Goal: Feedback & Contribution: Submit feedback/report problem

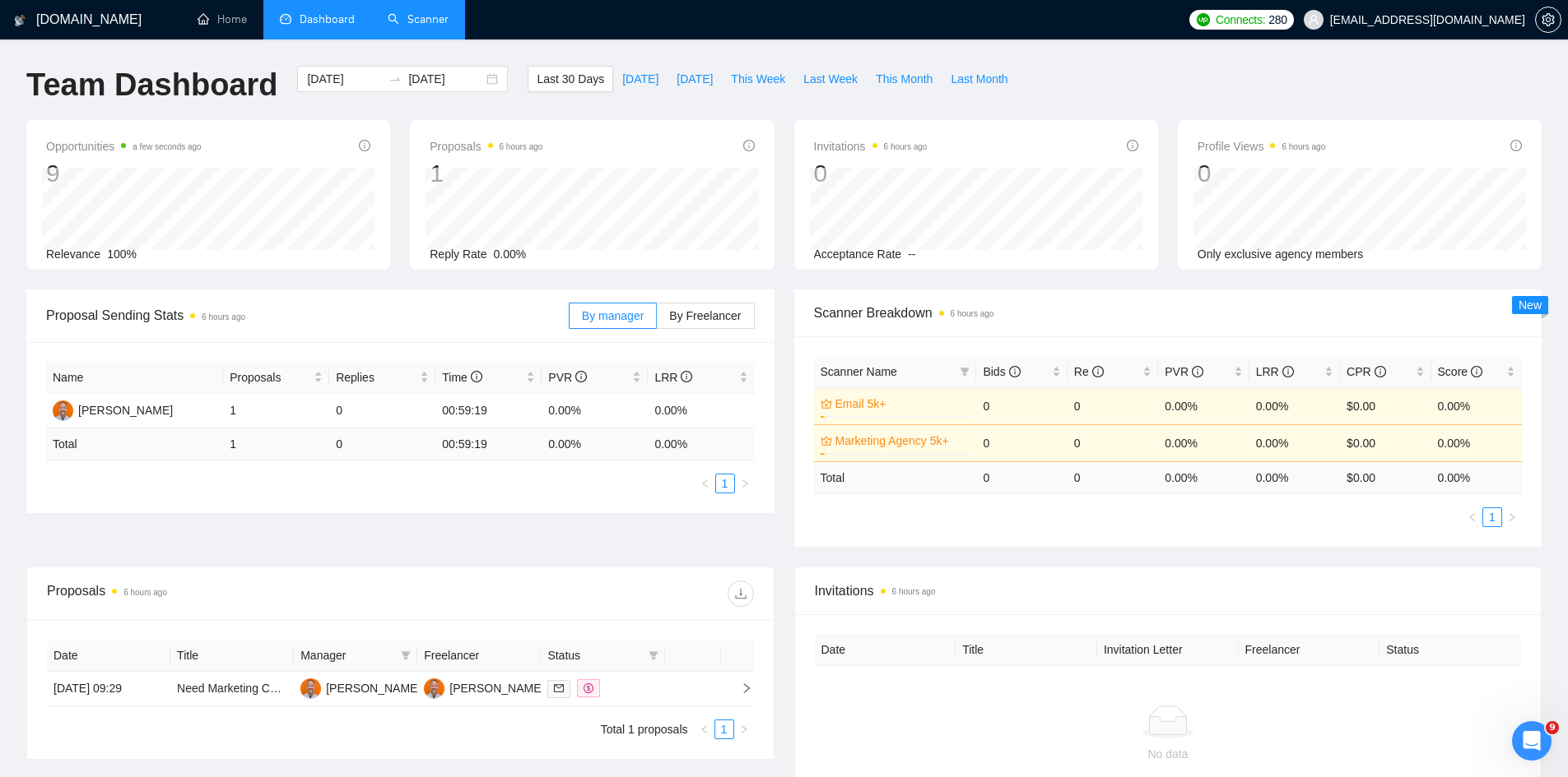
click at [418, 12] on link "Scanner" at bounding box center [417, 19] width 61 height 14
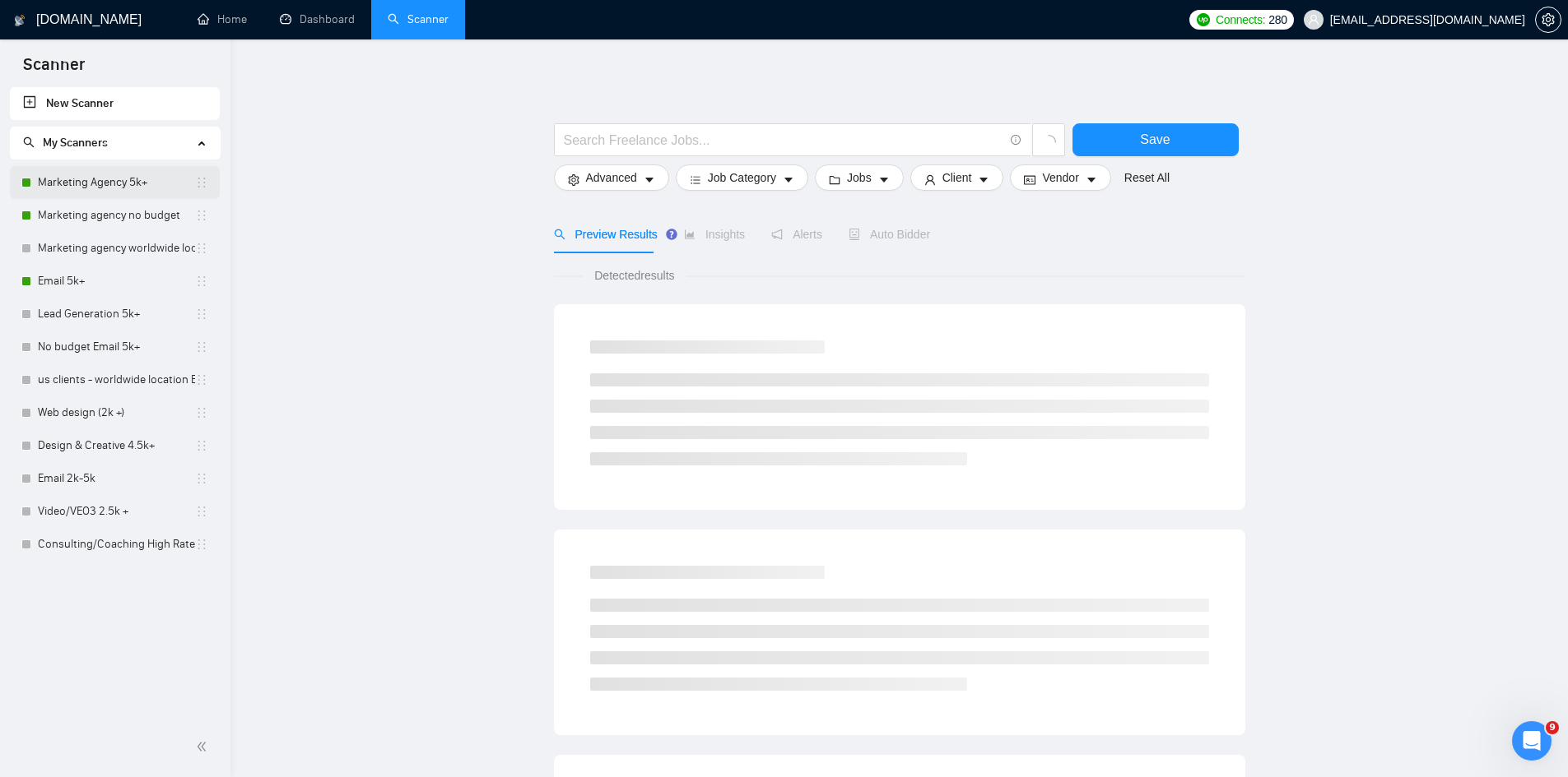
click at [79, 181] on link "Marketing Agency 5k+" at bounding box center [116, 182] width 158 height 33
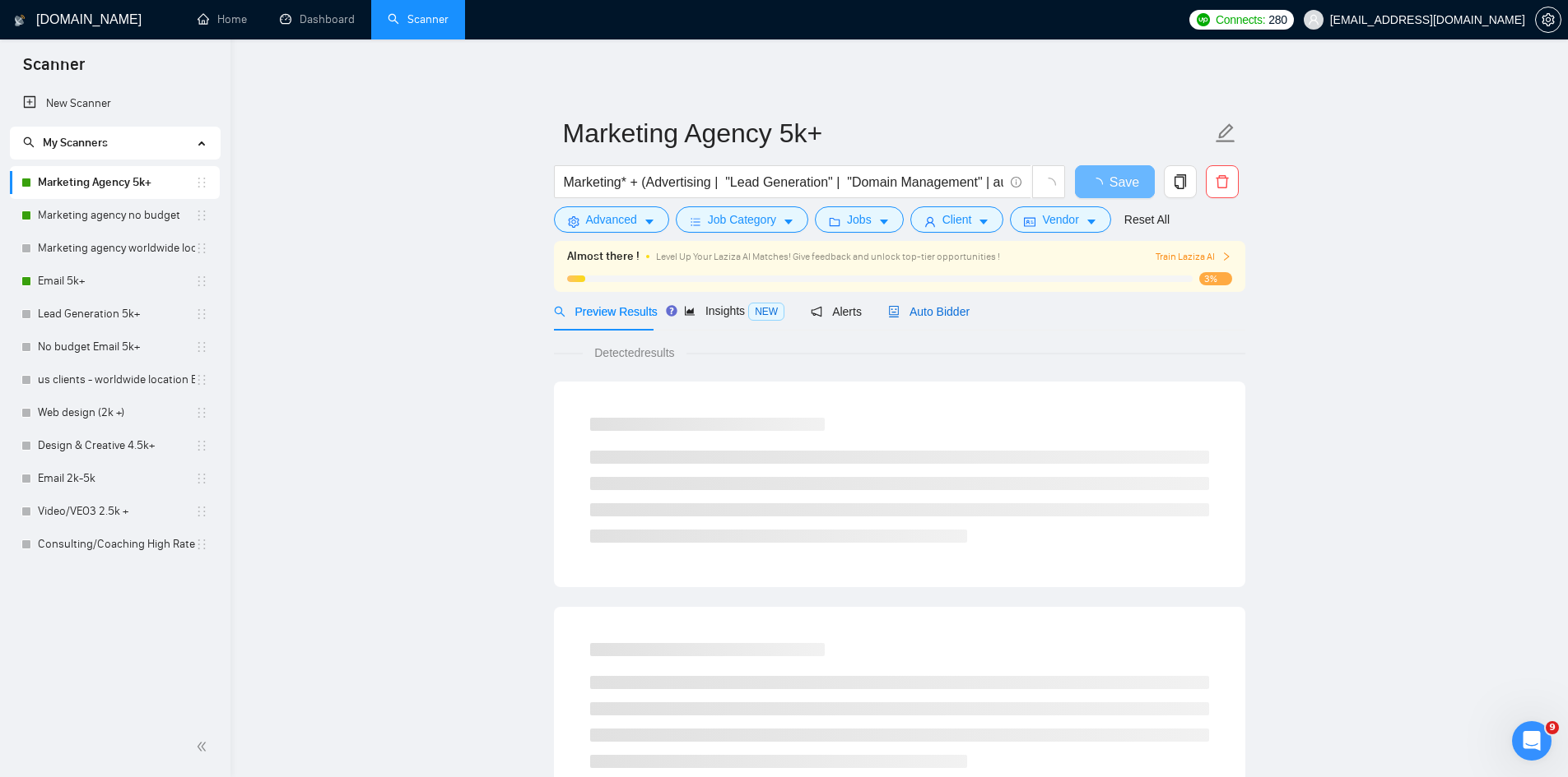
click at [945, 312] on span "Auto Bidder" at bounding box center [928, 312] width 82 height 13
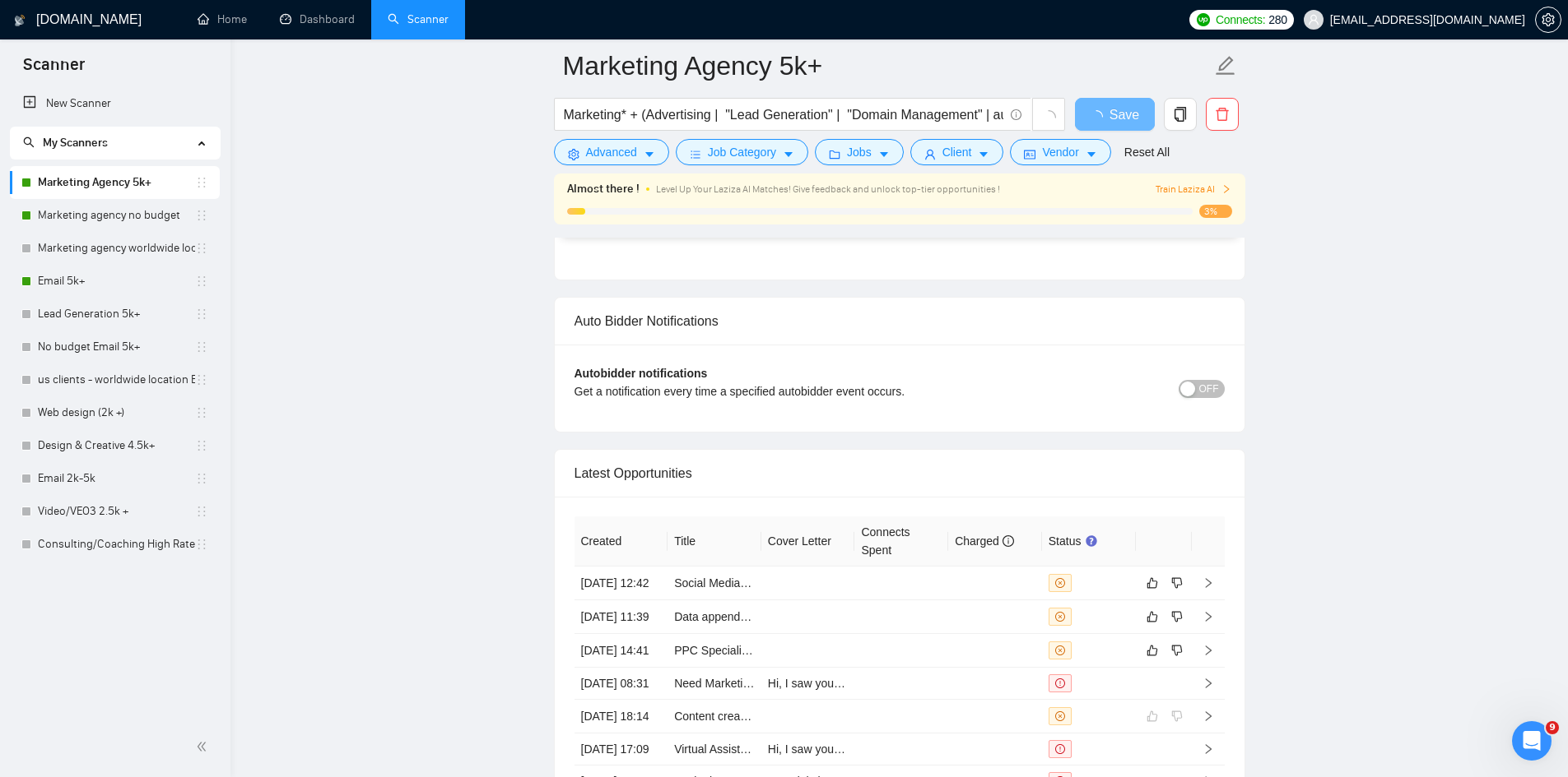
scroll to position [4195, 0]
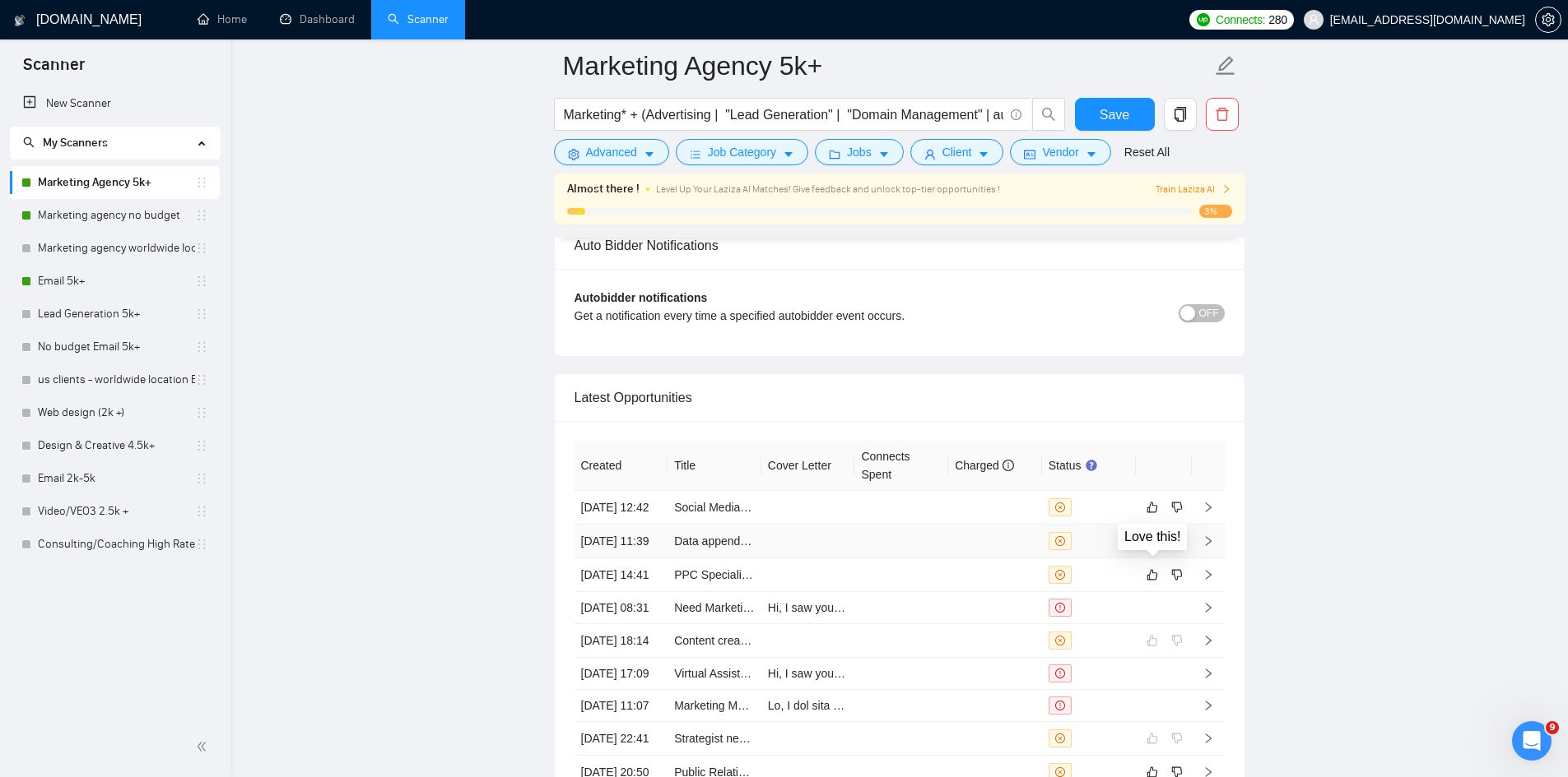
click at [1152, 547] on icon "like" at bounding box center [1151, 541] width 11 height 11
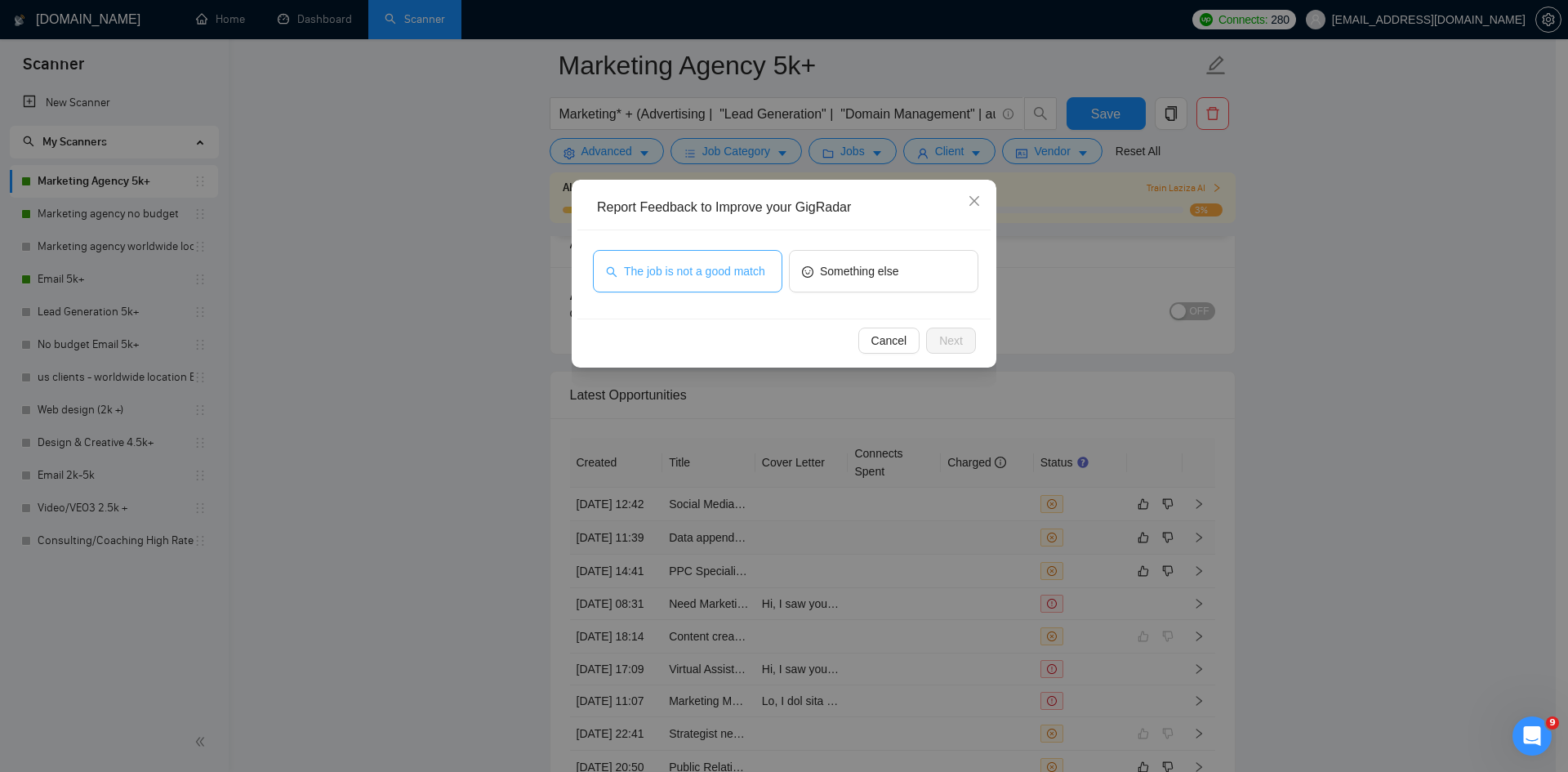
click at [692, 273] on span "The job is not a good match" at bounding box center [694, 271] width 141 height 18
drag, startPoint x: 692, startPoint y: 273, endPoint x: 896, endPoint y: 350, distance: 218.0
click at [892, 350] on div "Report Feedback to Improve your GigRadar The job is not a good match Something …" at bounding box center [784, 273] width 424 height 188
click at [888, 339] on span "Cancel" at bounding box center [890, 341] width 36 height 18
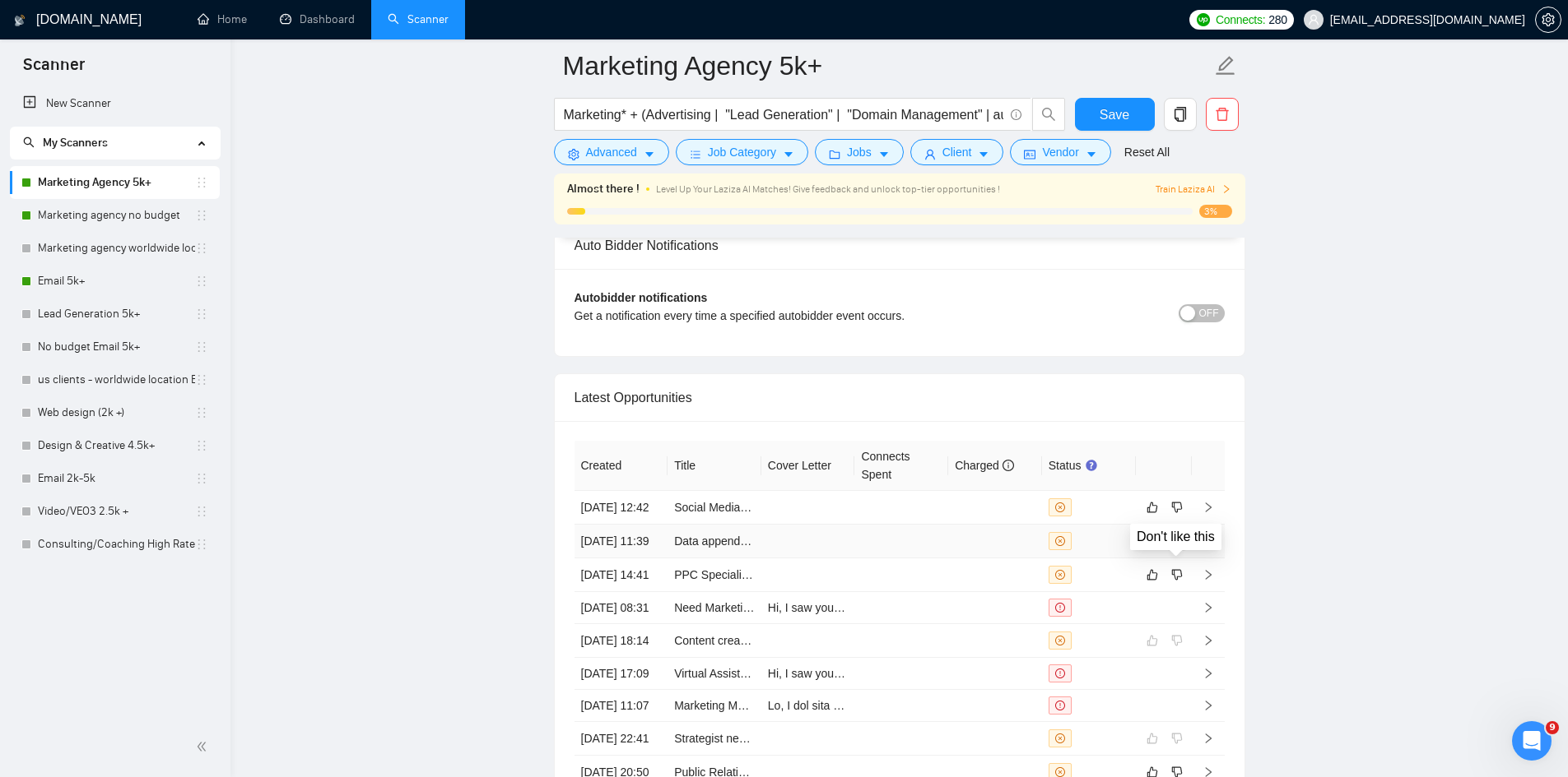
click at [1180, 547] on icon "dislike" at bounding box center [1176, 541] width 11 height 11
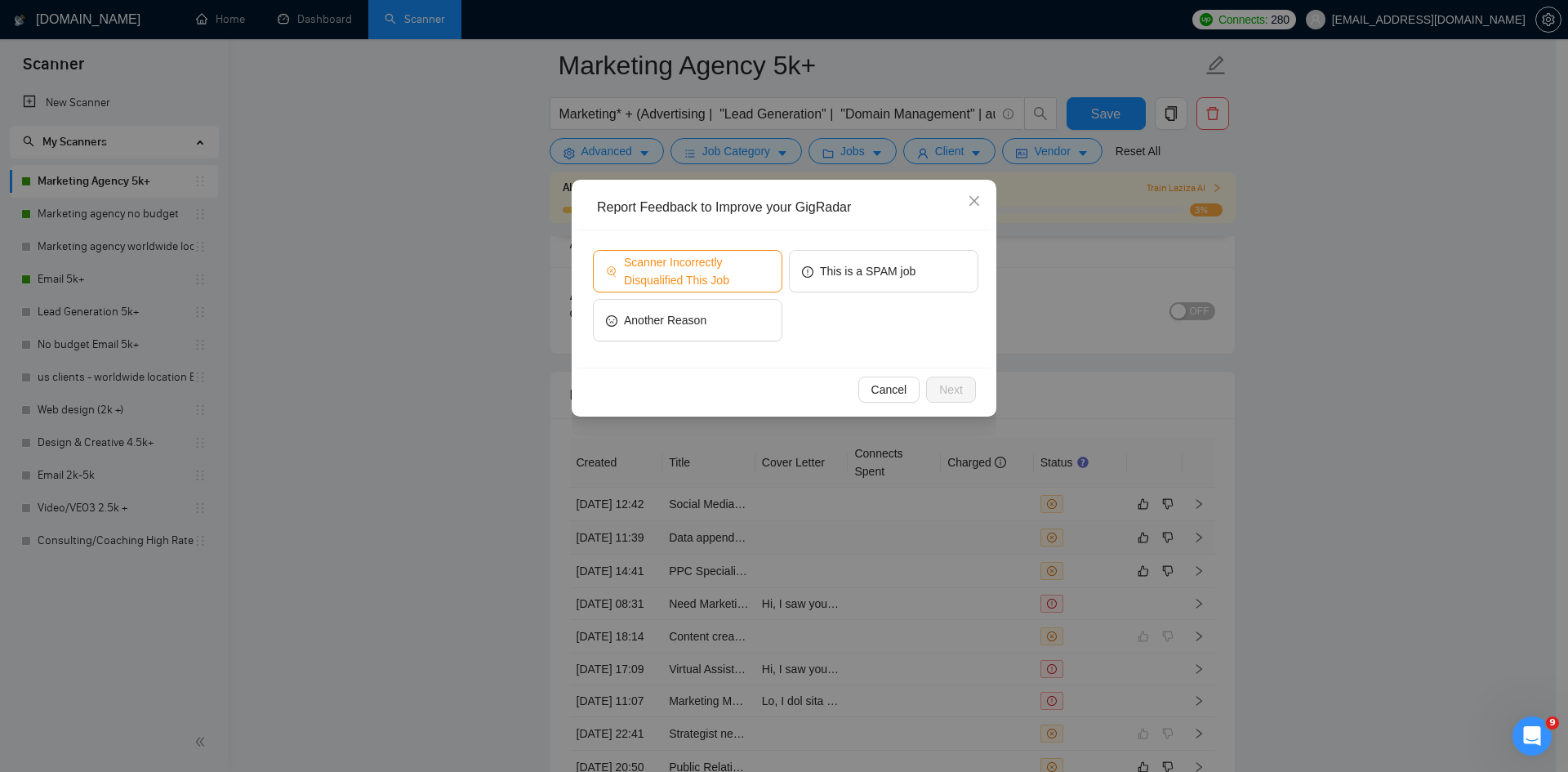
click at [695, 282] on span "Scanner Incorrectly Disqualified This Job" at bounding box center [696, 272] width 145 height 36
click at [944, 385] on span "Next" at bounding box center [951, 389] width 24 height 18
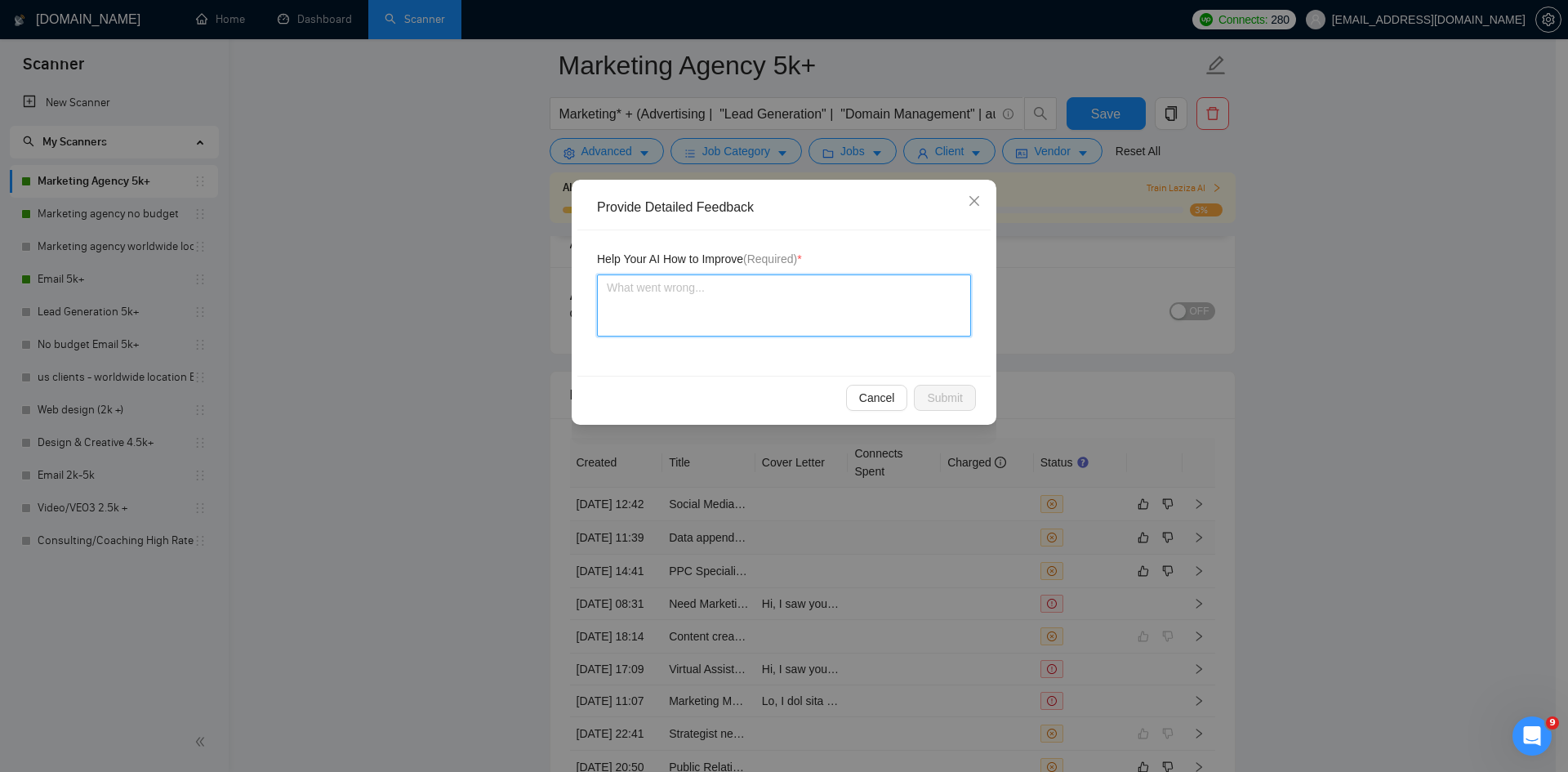
drag, startPoint x: 737, startPoint y: 305, endPoint x: 743, endPoint y: 292, distance: 14.3
click at [737, 302] on textarea at bounding box center [784, 305] width 374 height 62
type textarea "E"
type textarea "Em"
type textarea "Ema"
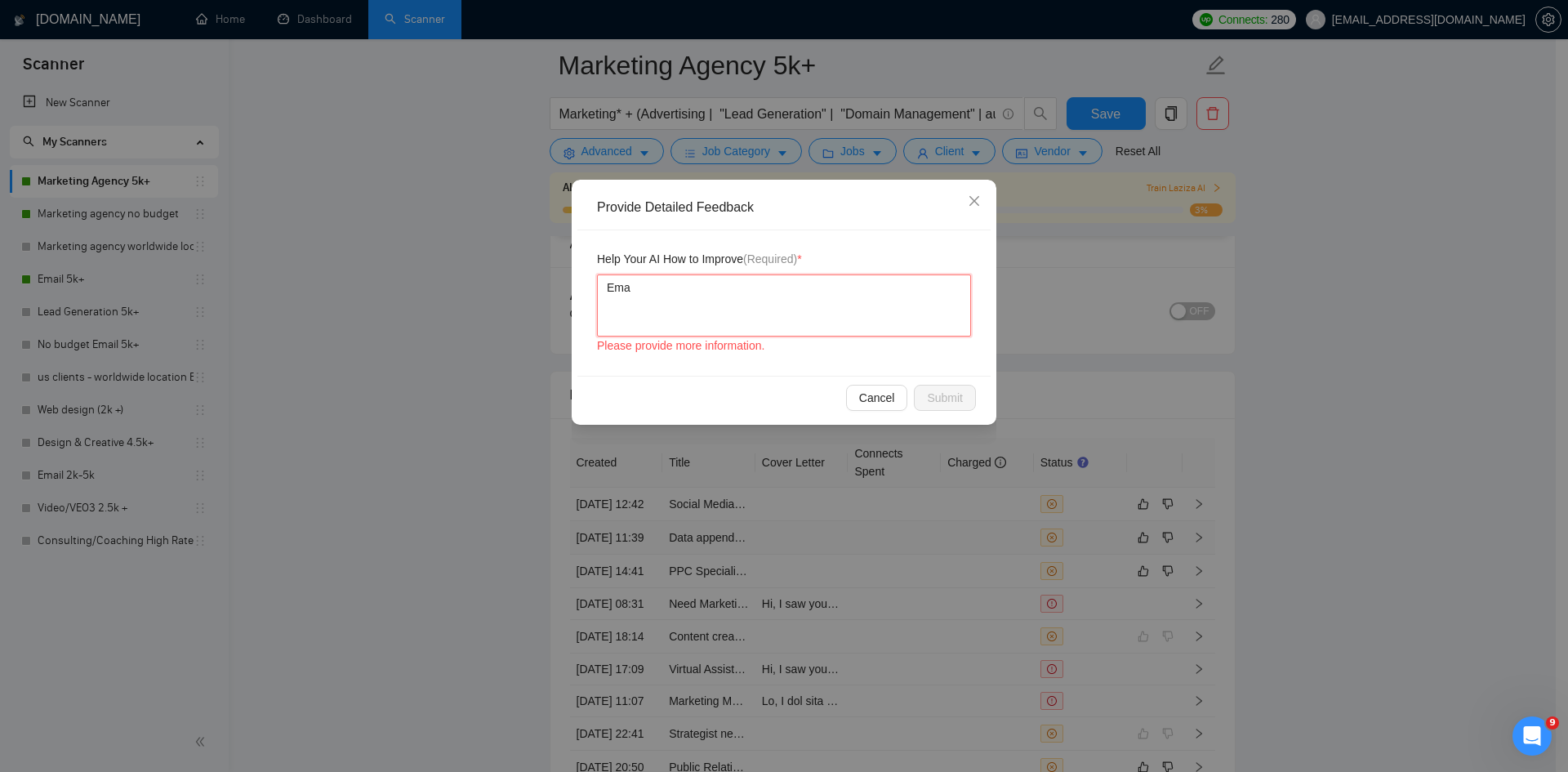
type textarea "Emai"
type textarea "Email"
type textarea "Email W"
type textarea "Email Wo"
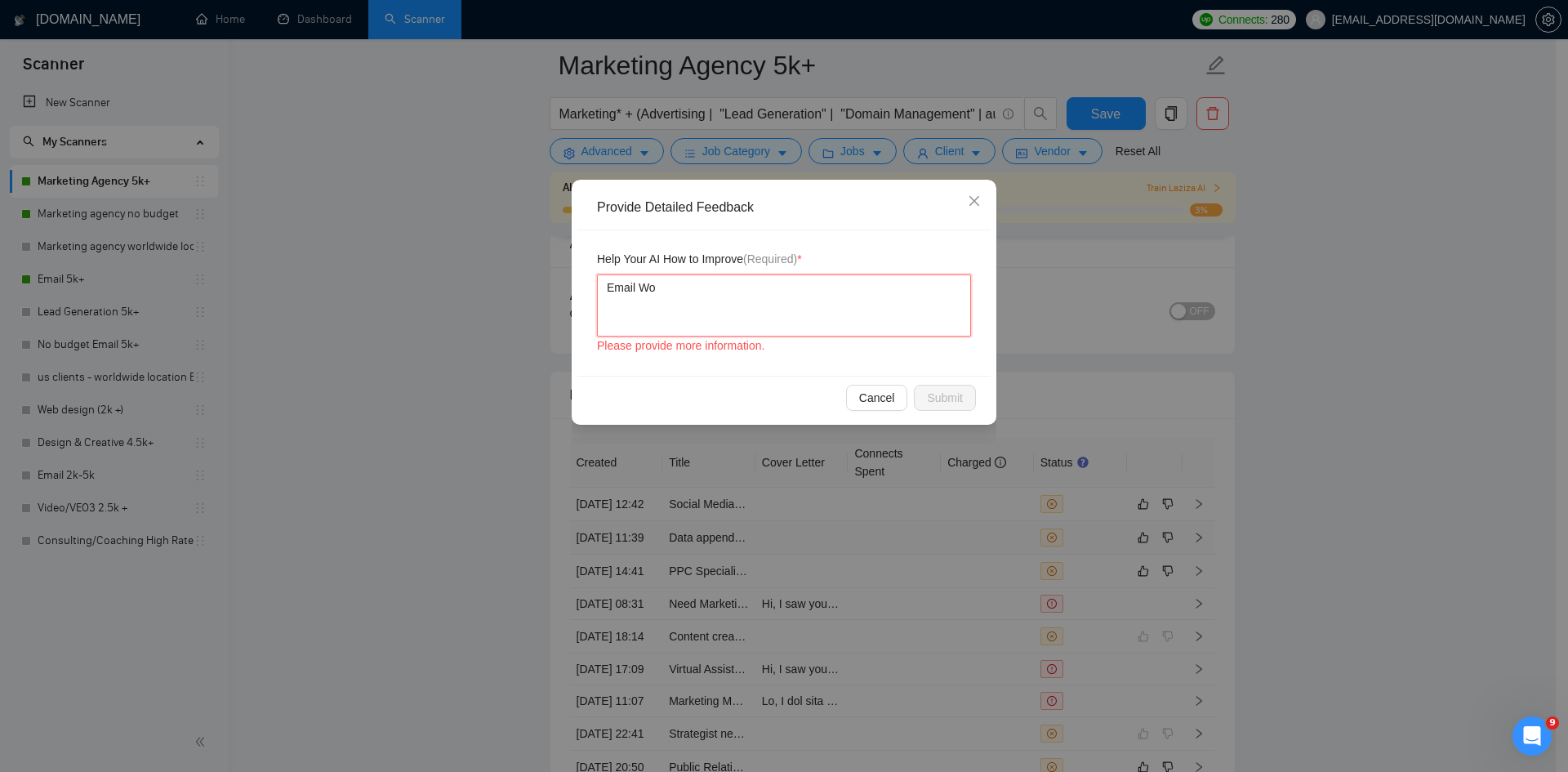
type textarea "Email Wor"
type textarea "Email Work"
type textarea "Email Work i"
type textarea "Email Work io"
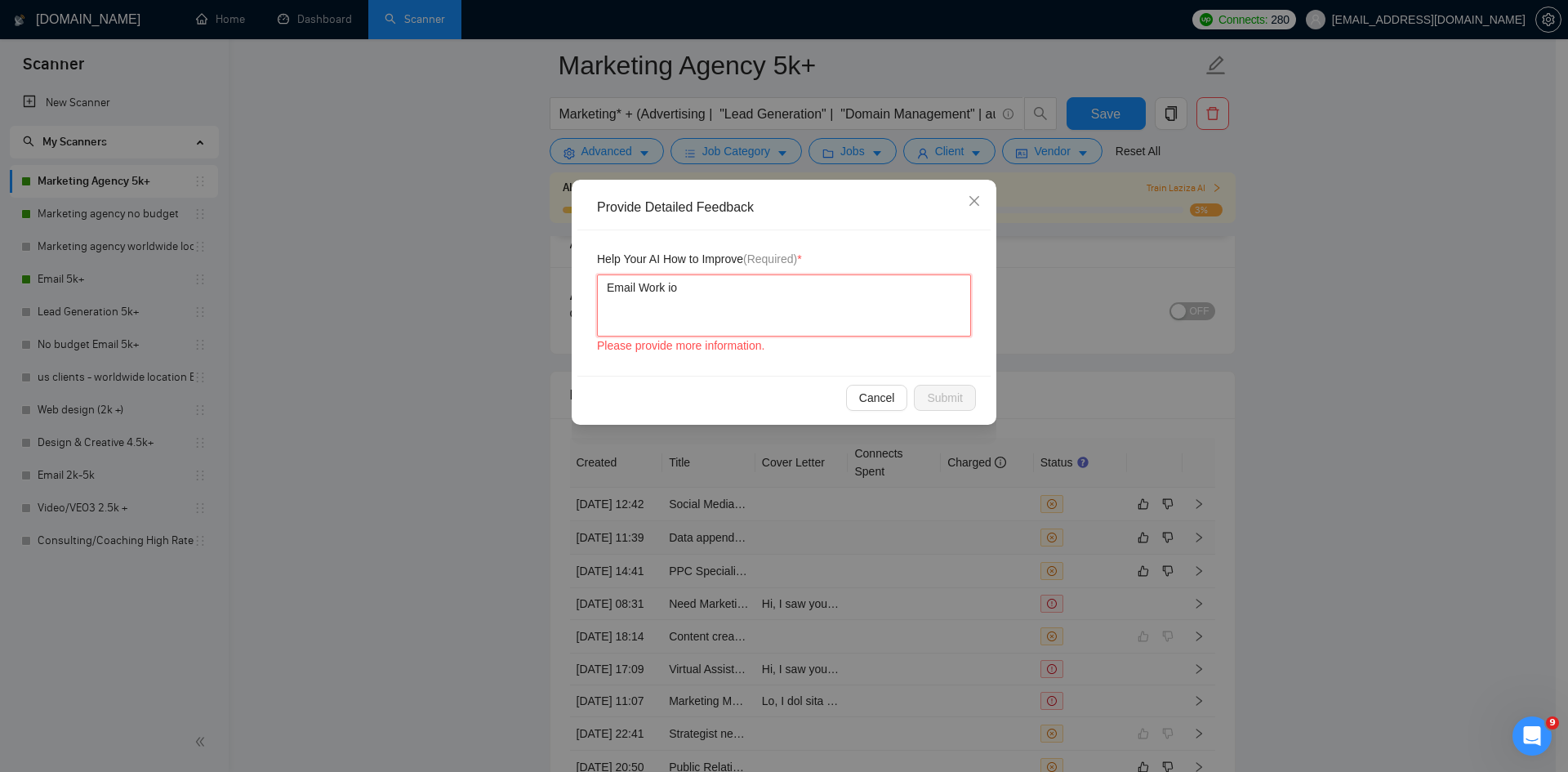
type textarea "Email Work ios"
type textarea "Email Work ios o"
type textarea "Email Work ios os"
type textarea "Email Work ios osm"
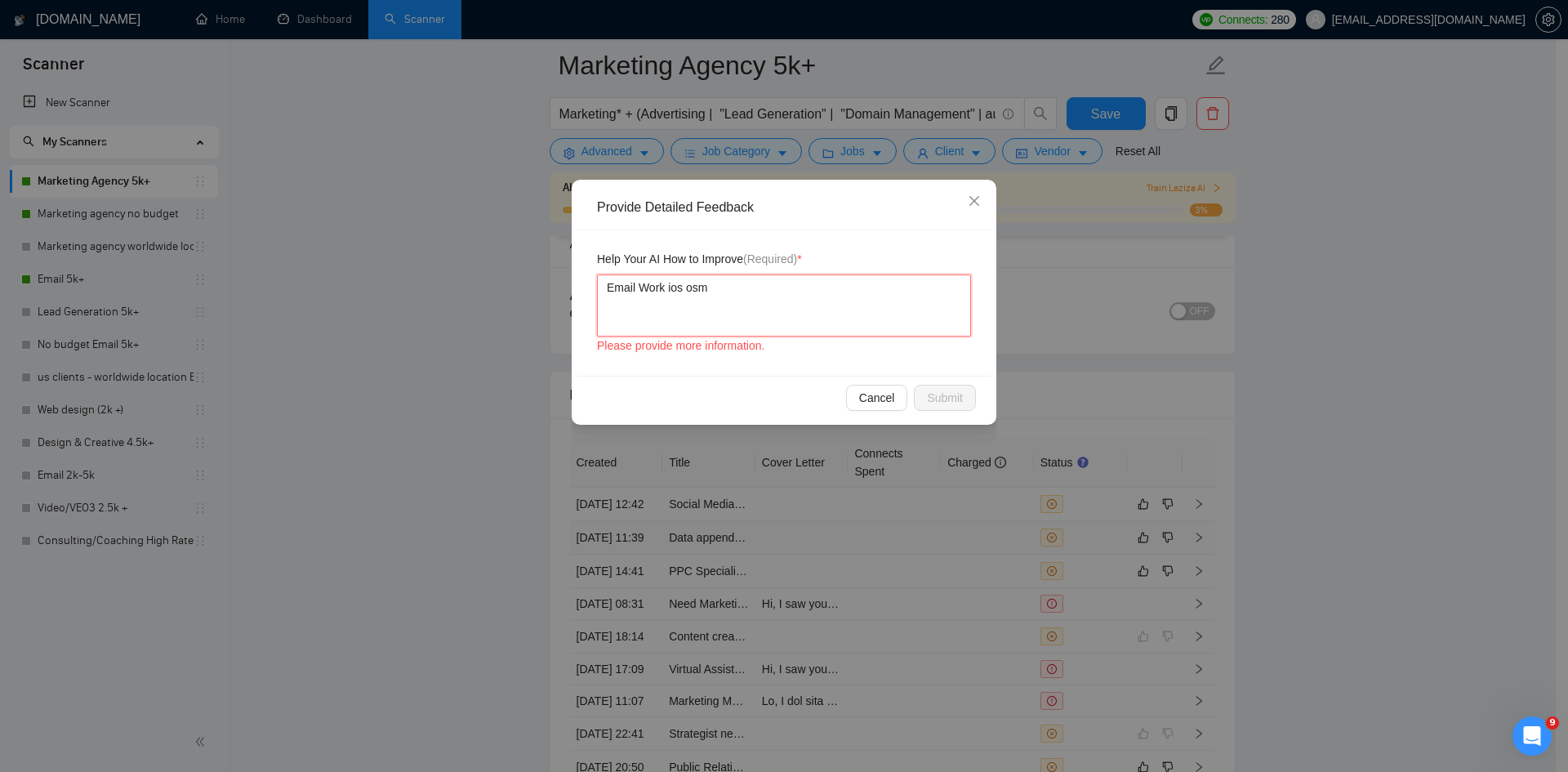
type textarea "Email Work ios osme"
type textarea "Email Work ios osmet"
type textarea "Email Work ios osmeth"
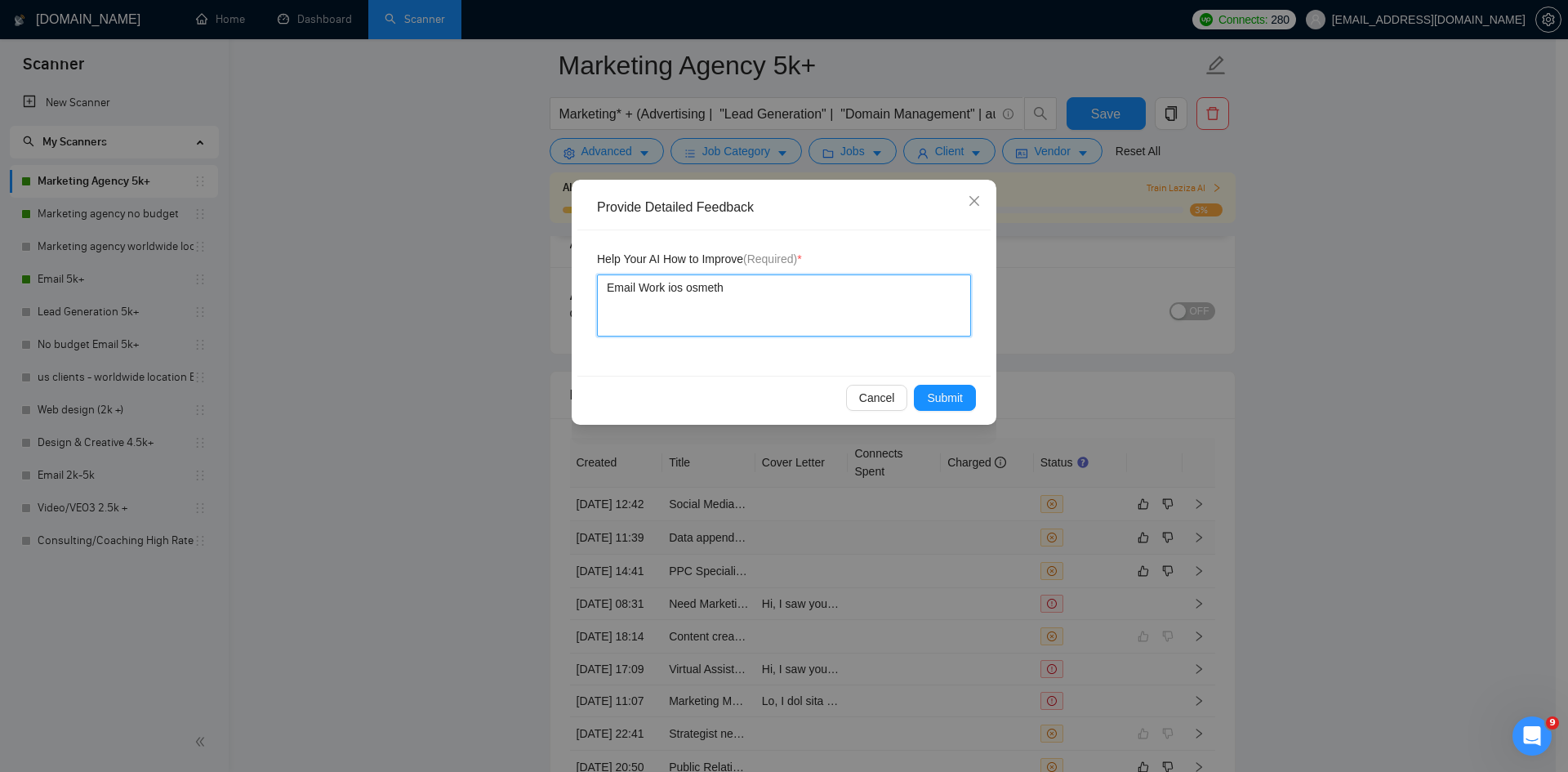
type textarea "Email Work ios osmethi"
type textarea "Email Work ios osmethin"
type textarea "Email Work ios osmething"
type textarea "Email Work ios osmething w"
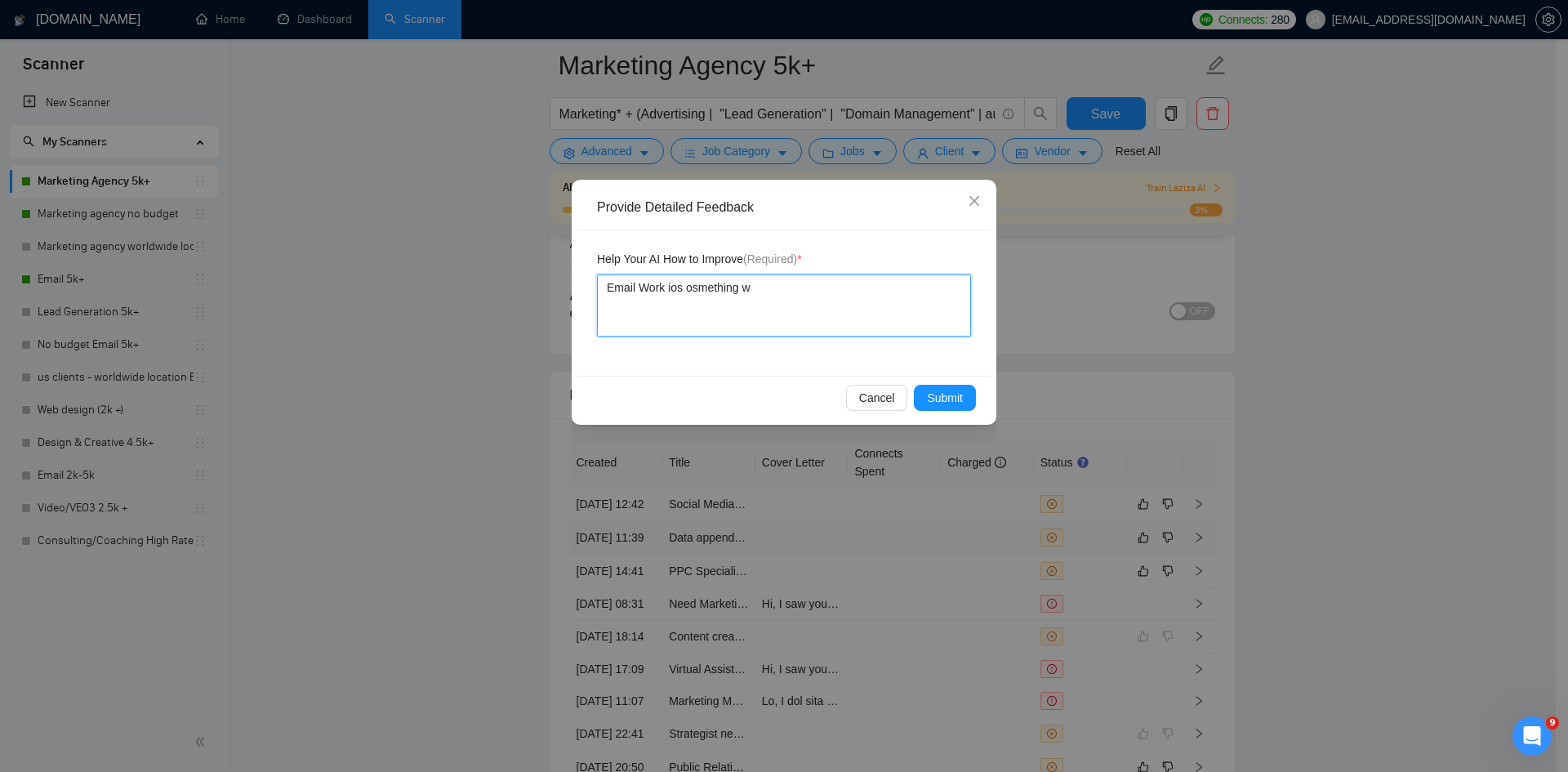
type textarea "Email Work ios osmething we"
type textarea "Email Work ios osmething we s"
type textarea "Email Work ios osmething we sp"
type textarea "Email Work ios osmething we spe"
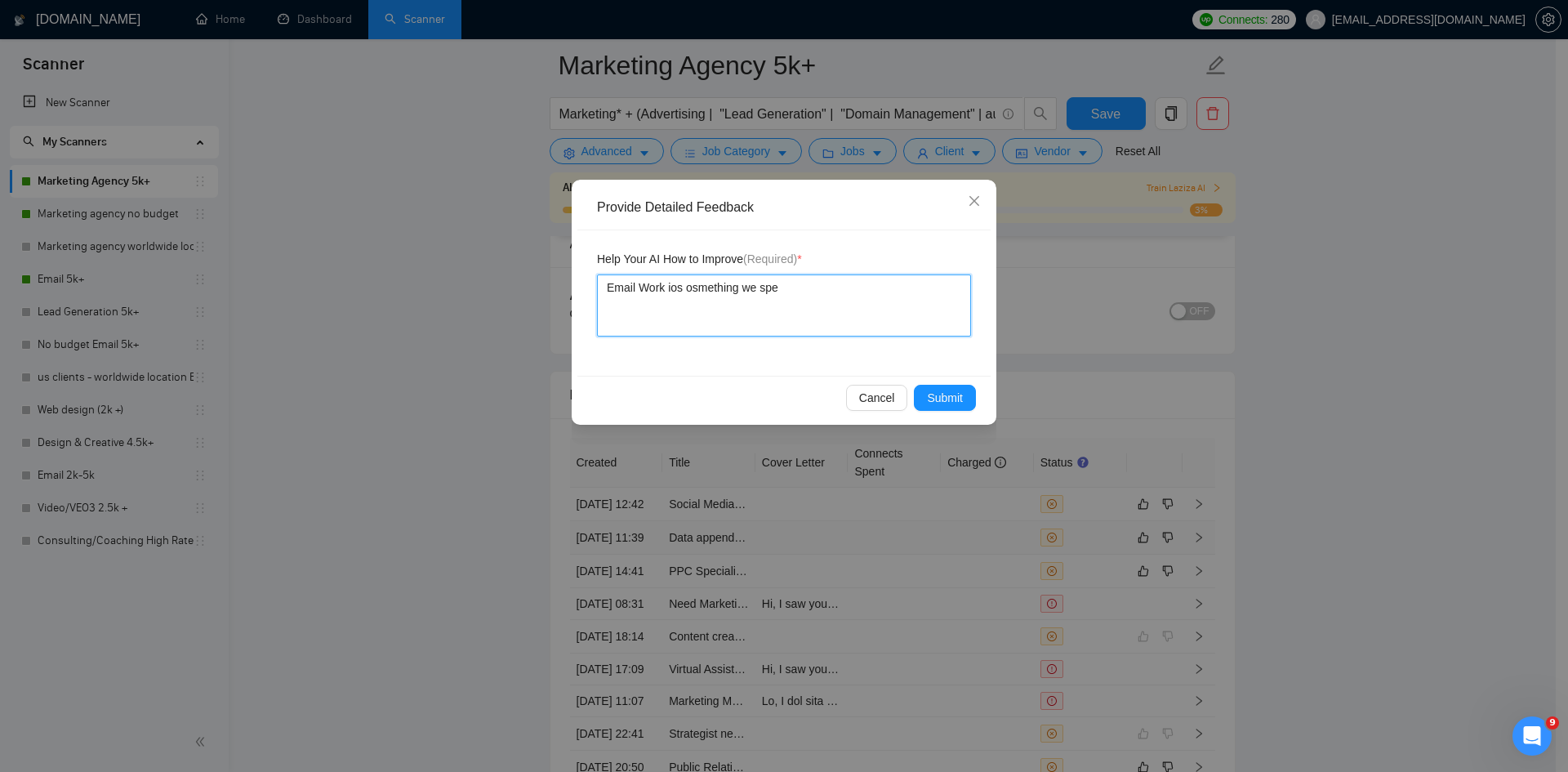
type textarea "Email Work ios osmething we spec"
type textarea "Email Work ios osmething we speci"
type textarea "Email Work ios osmething we specia"
type textarea "Email Work ios osmething we special"
type textarea "Email Work ios osmething we speciali"
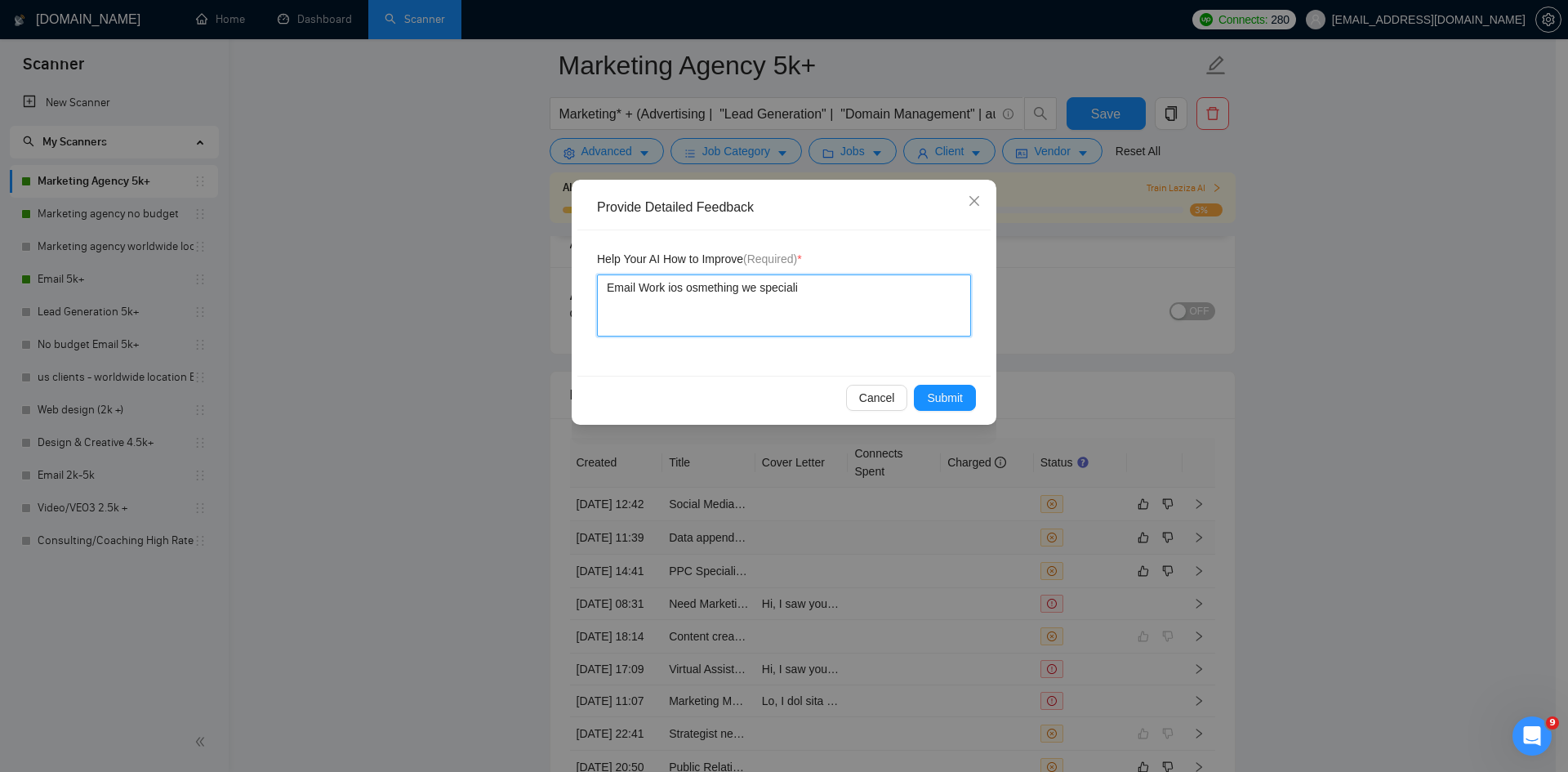
type textarea "Email Work ios osmething we specializ"
type textarea "Email Work ios osmething we specialize"
type textarea "Email Work ios osmething we specialize i"
type textarea "Email Work ios osmething we specialize in"
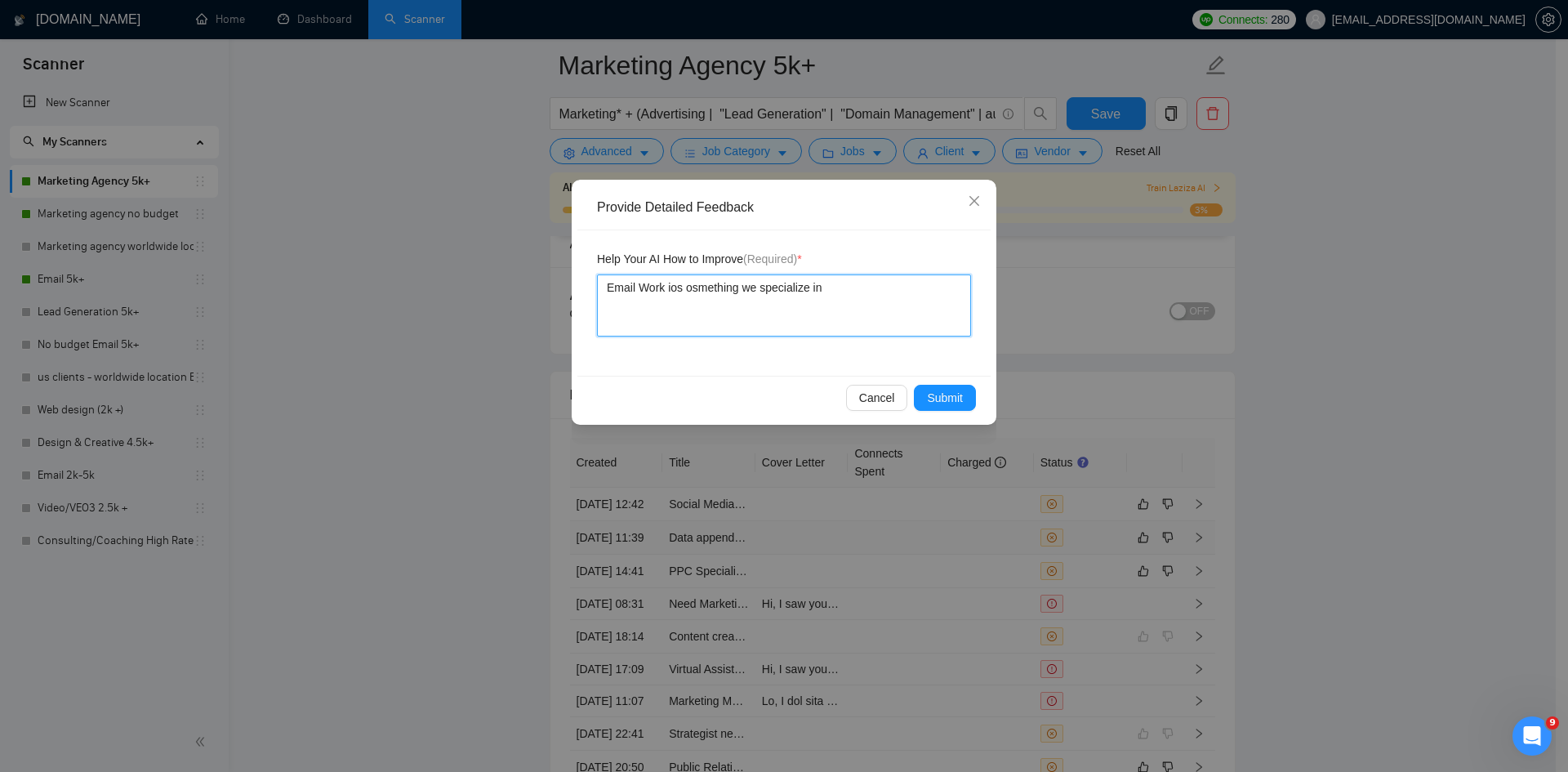
type textarea "Email Work ios something we specialize in"
type textarea "Email Work is something we specialize in"
click at [942, 390] on span "Submit" at bounding box center [945, 398] width 36 height 18
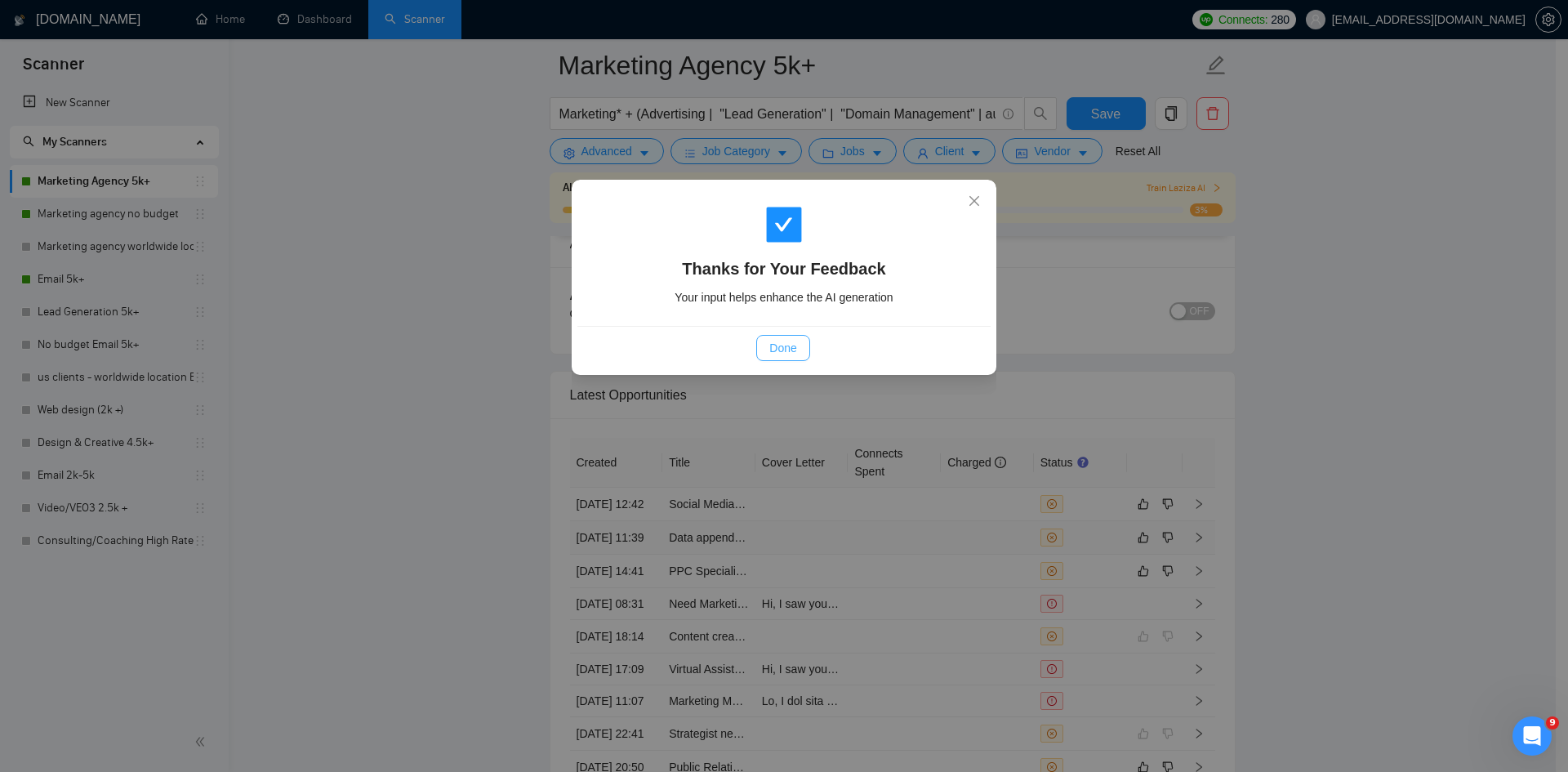
click at [784, 351] on span "Done" at bounding box center [783, 347] width 27 height 18
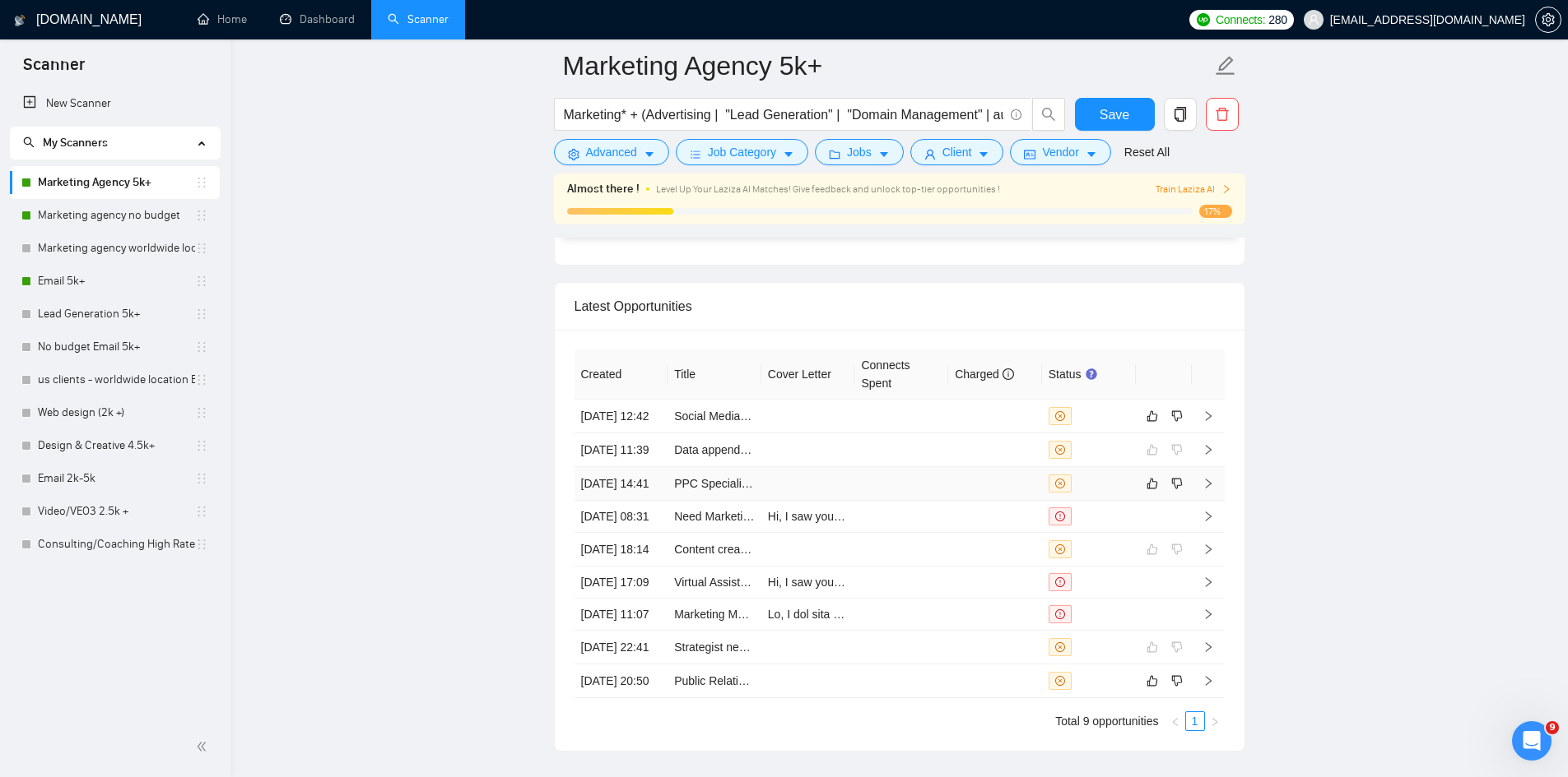
scroll to position [4359, 0]
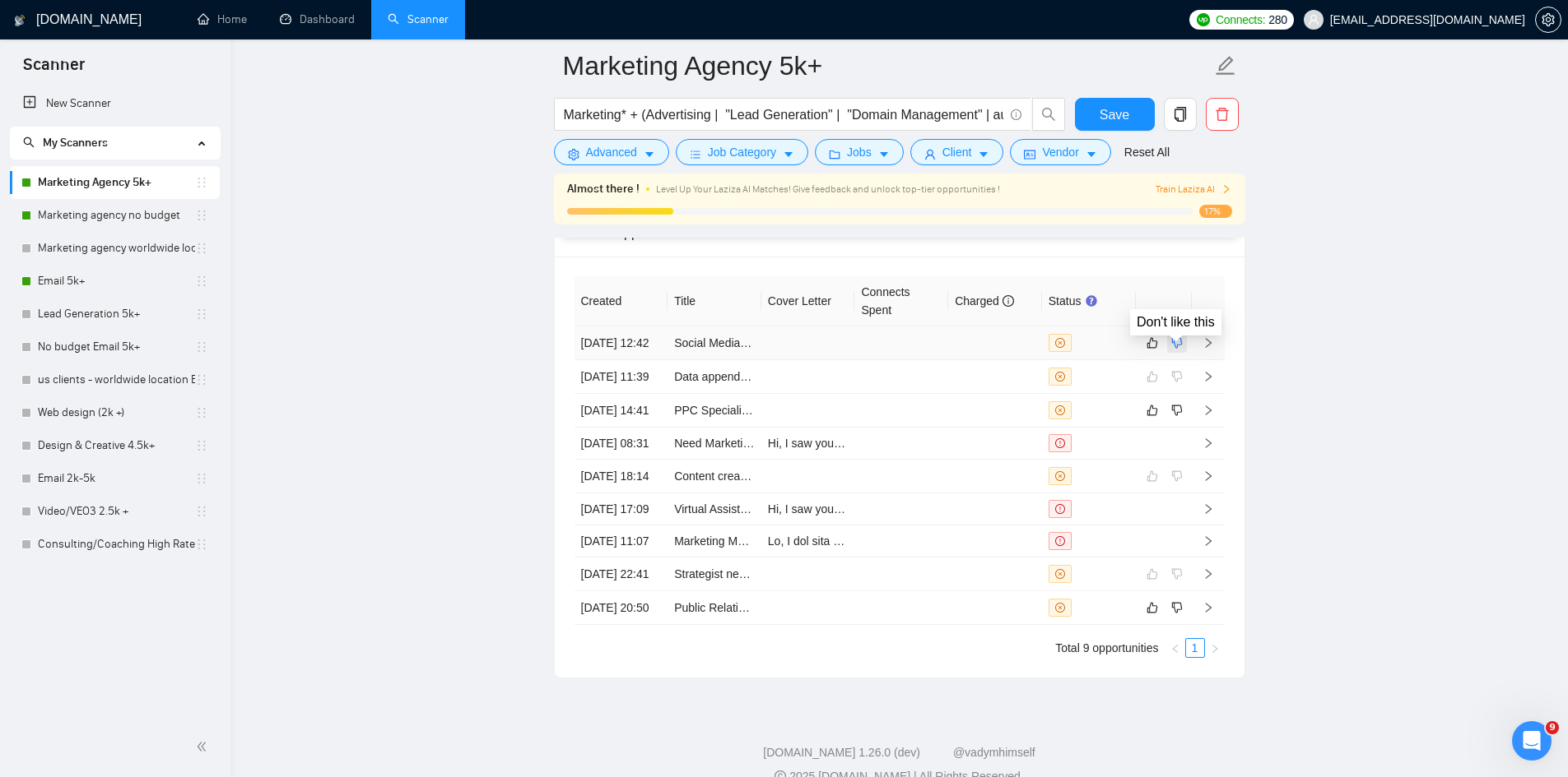
click at [1179, 347] on icon "dislike" at bounding box center [1177, 343] width 12 height 13
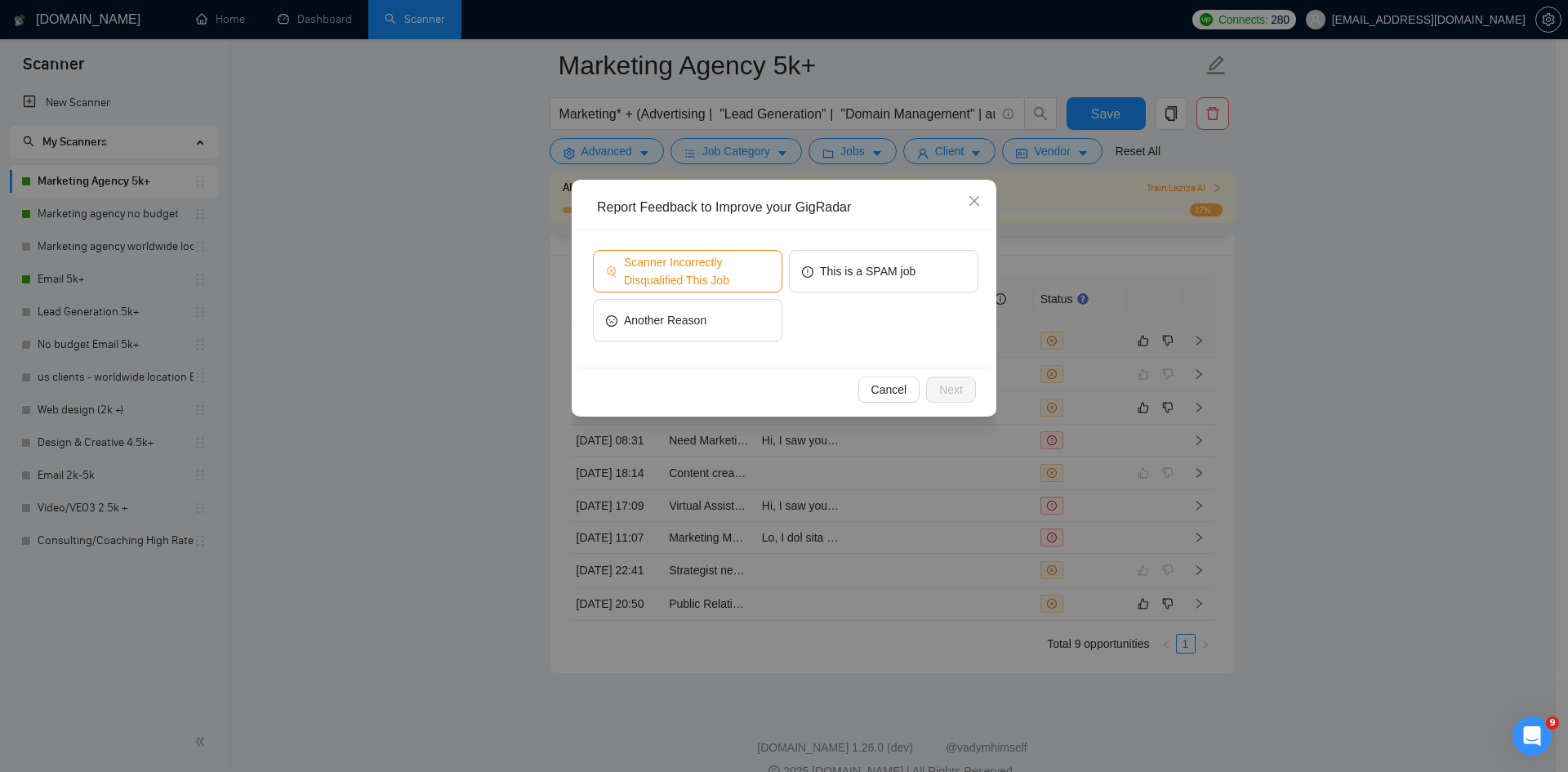
click at [645, 272] on span "Scanner Incorrectly Disqualified This Job" at bounding box center [696, 272] width 145 height 36
click at [940, 387] on span "Next" at bounding box center [951, 389] width 24 height 18
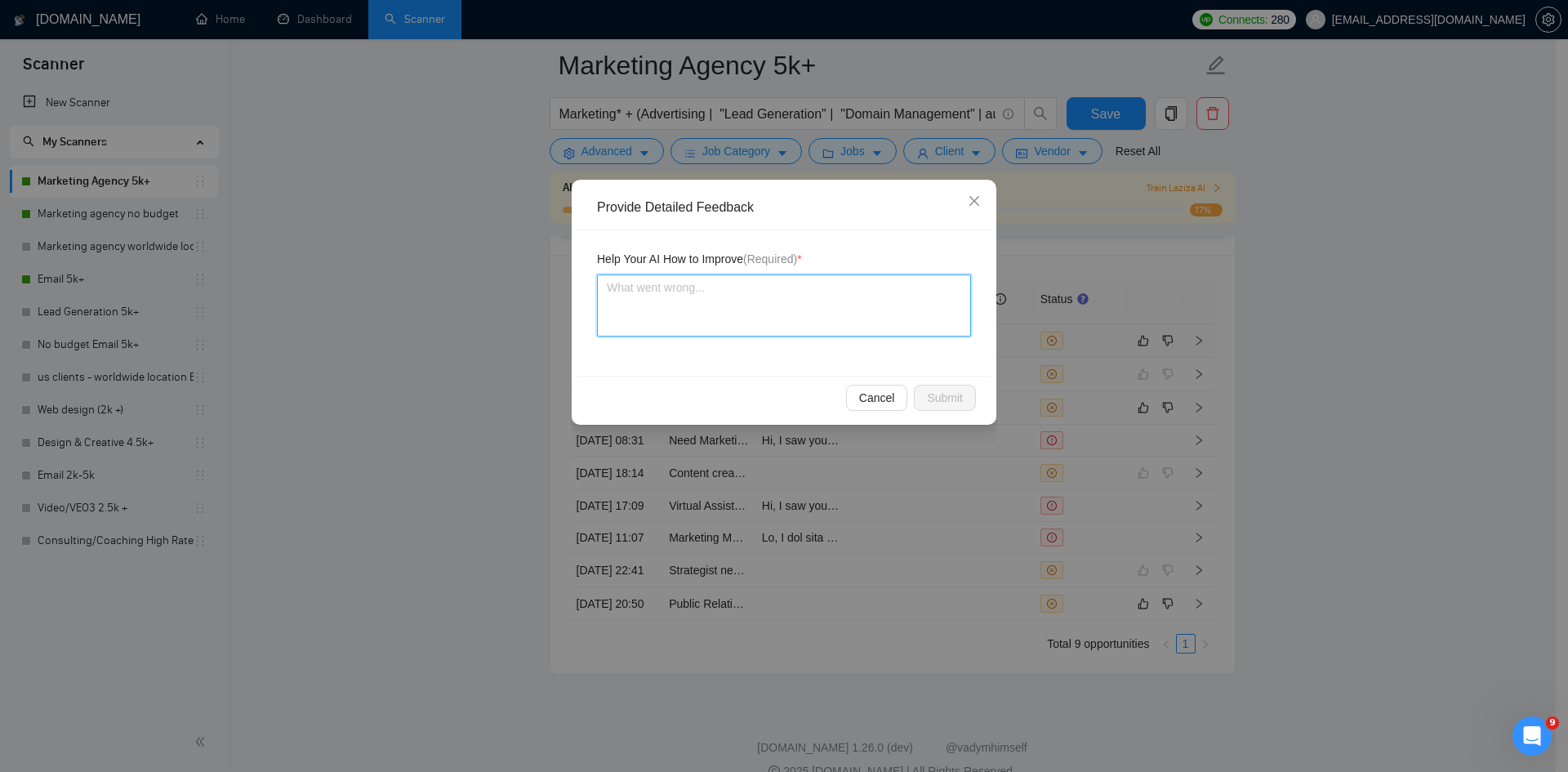
click at [754, 307] on textarea at bounding box center [784, 305] width 374 height 62
type textarea "W"
type textarea "We"
type textarea "We c"
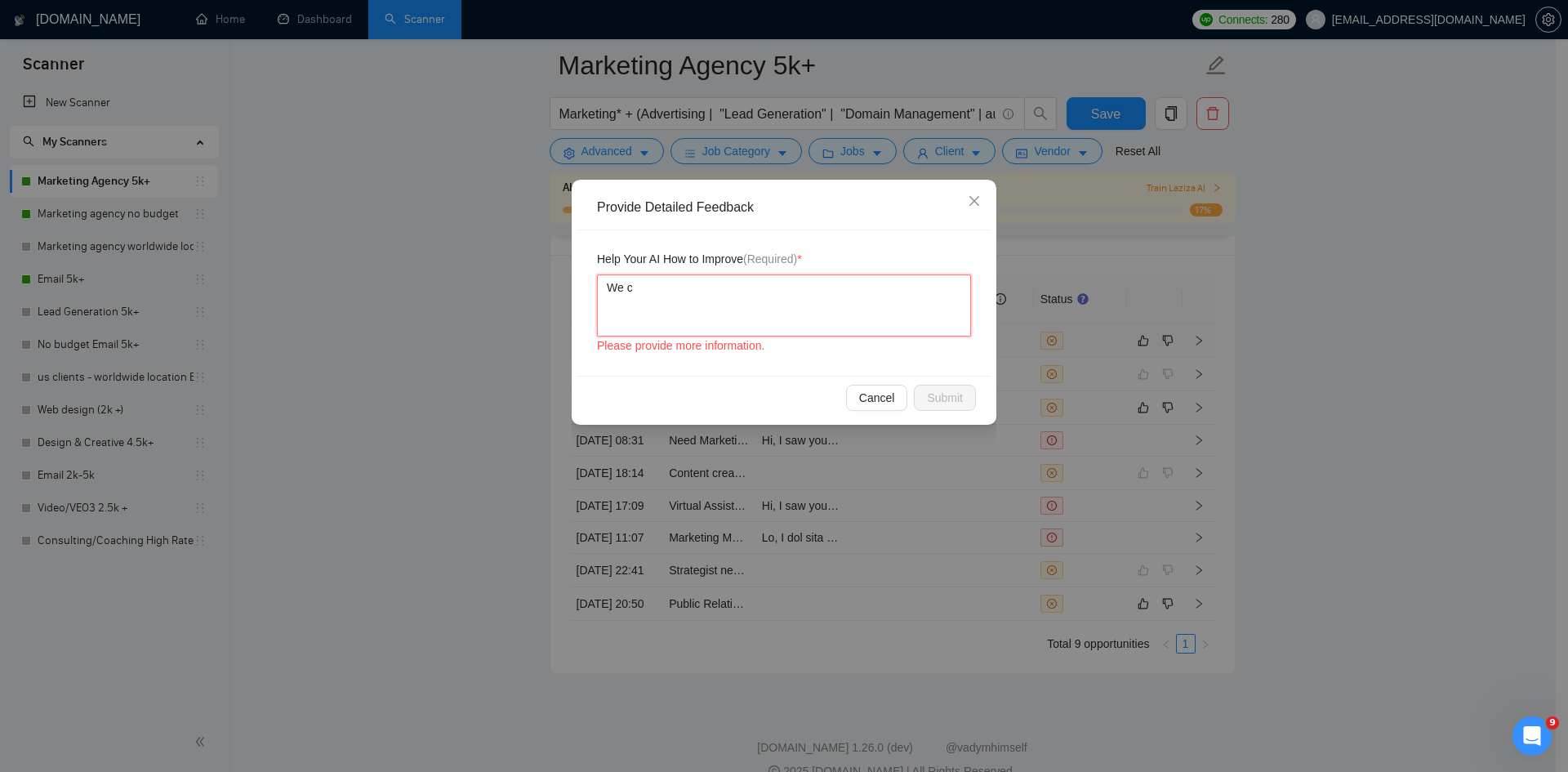
type textarea "We ca"
type textarea "We can"
type textarea "We can d"
type textarea "We can do"
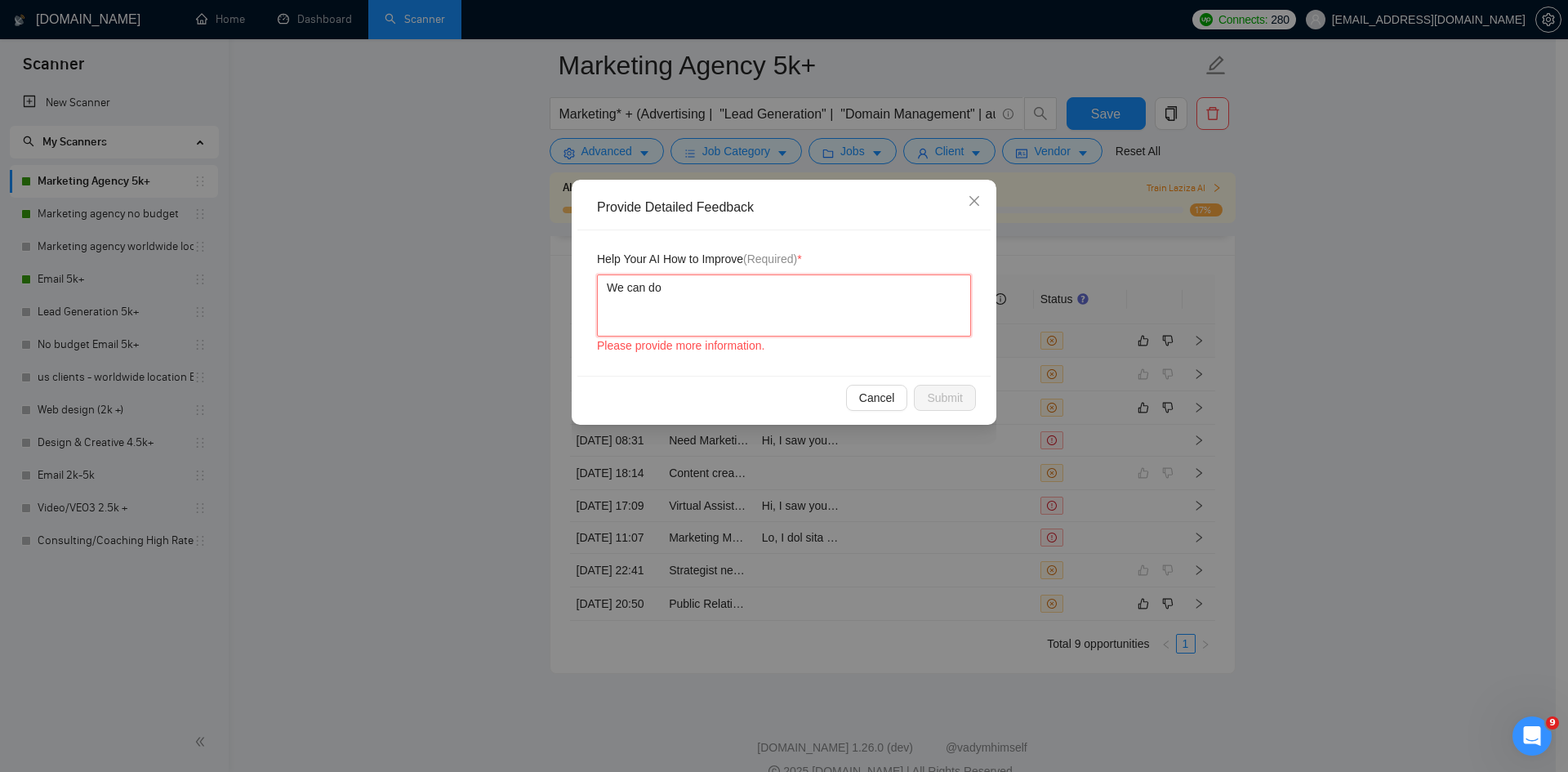
type textarea "We can do"
type textarea "We can do S"
type textarea "We can do So"
type textarea "We can do Soc"
type textarea "We can do Soci"
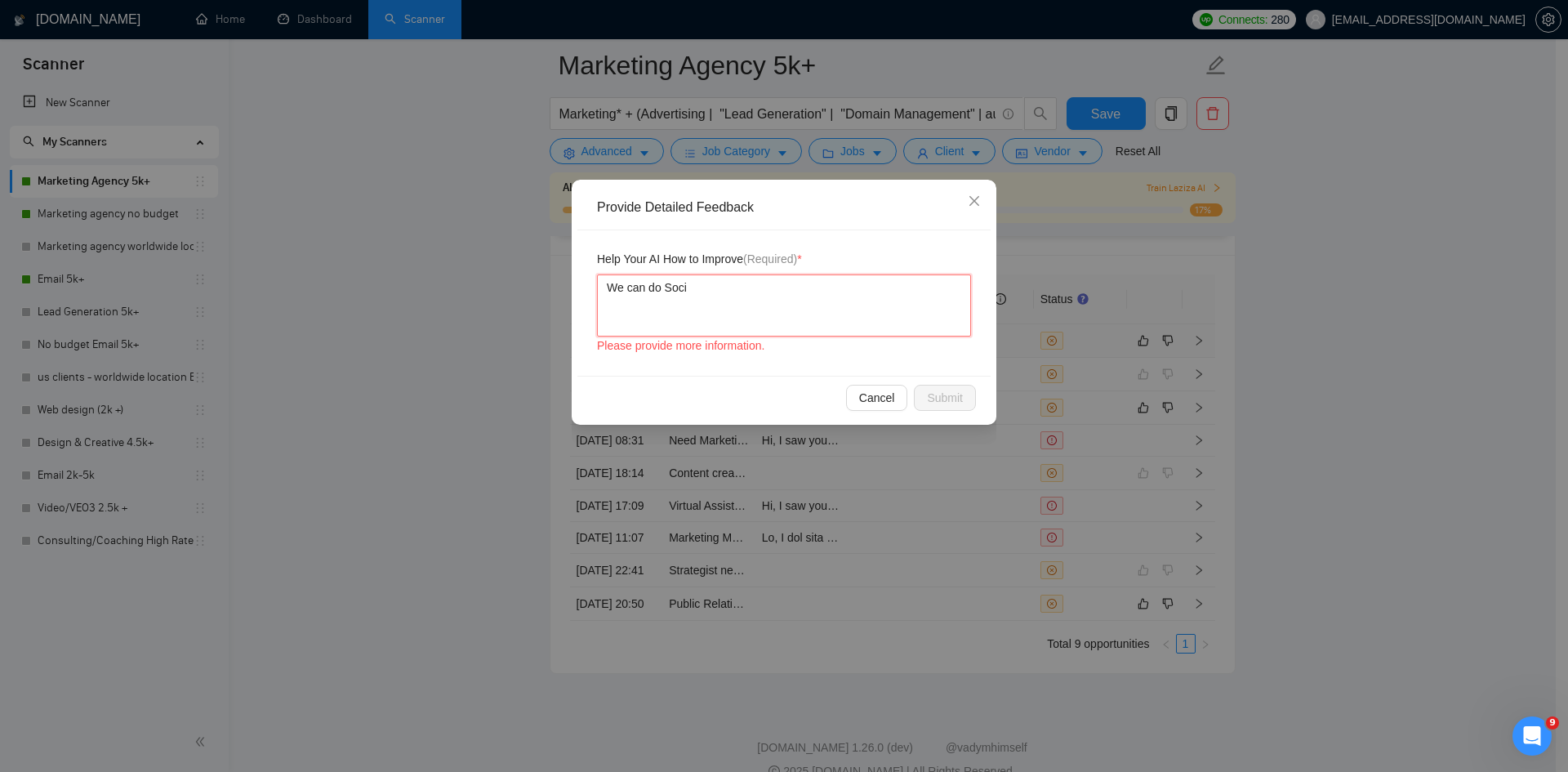
type textarea "We can do Socia"
type textarea "We can do Social"
type textarea "We can do Social me"
type textarea "We can do Social med"
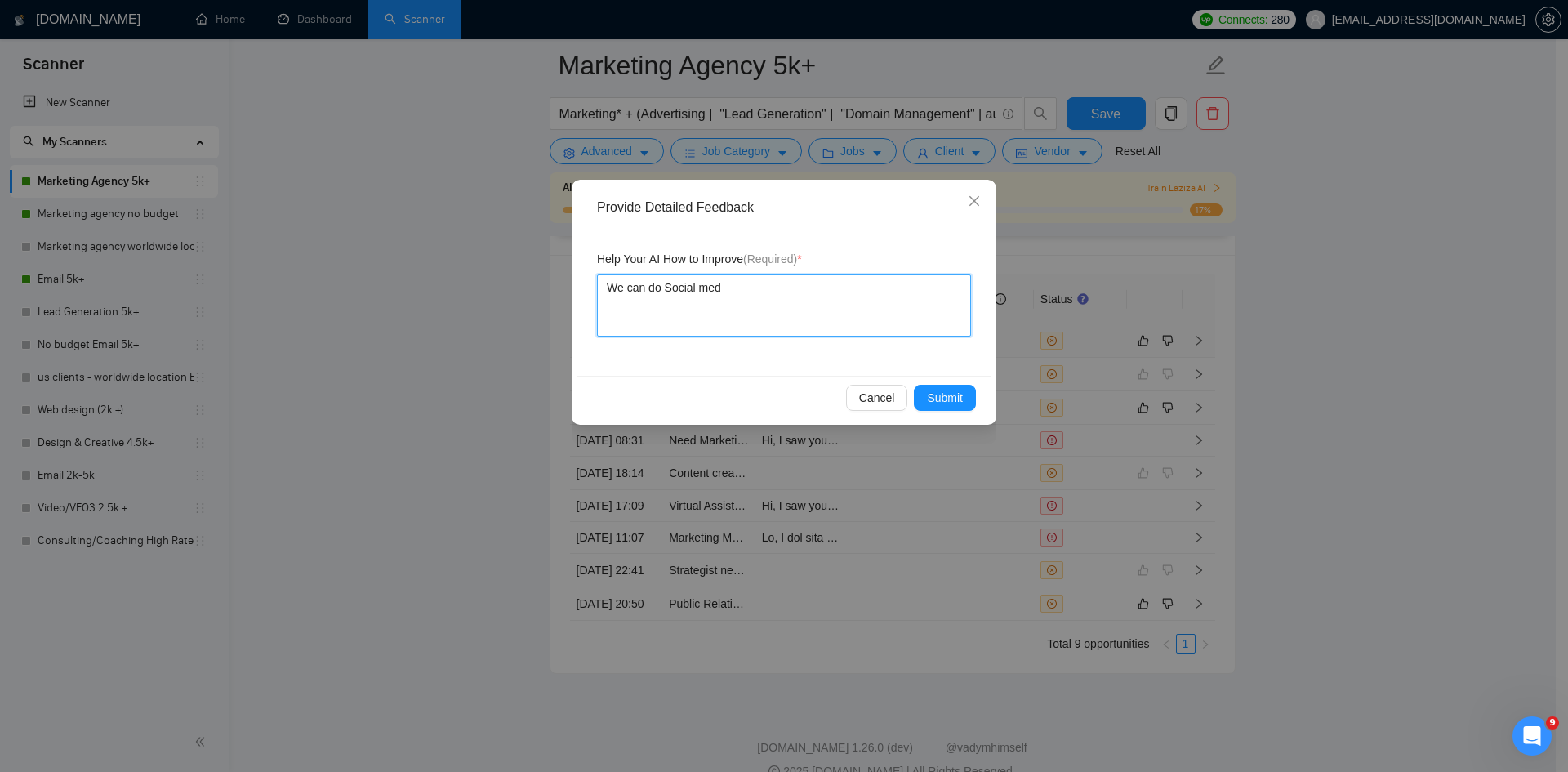
type textarea "We can do Social medi"
type textarea "We can do Social media"
type textarea "We can do Social media M"
type textarea "We can do Social media Me"
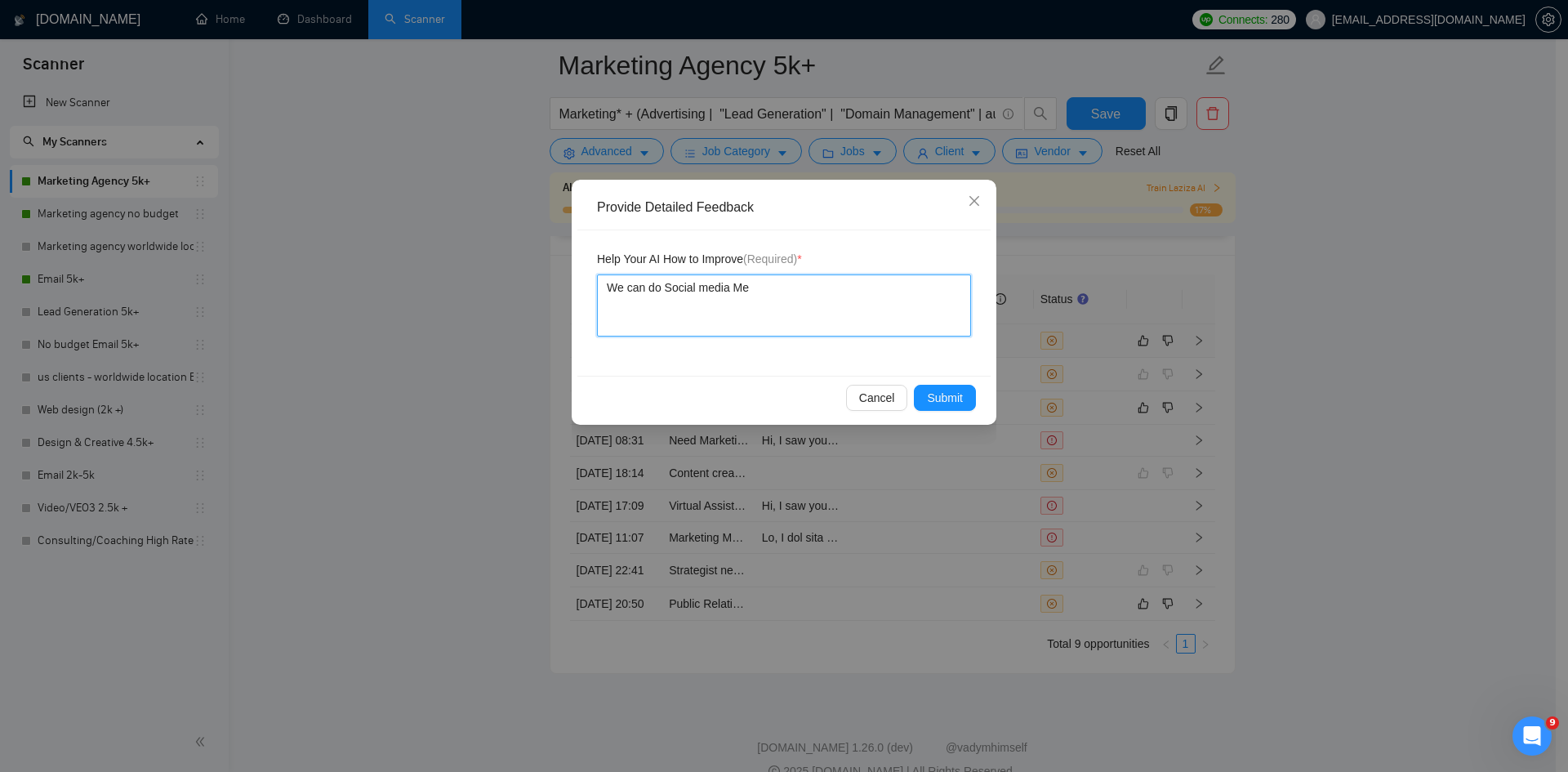
type textarea "We can do Social media Men"
type textarea "We can do Social media Mena"
type textarea "We can do Social media Menag"
type textarea "We can do Social media Menage"
type textarea "We can do Social media Menagem"
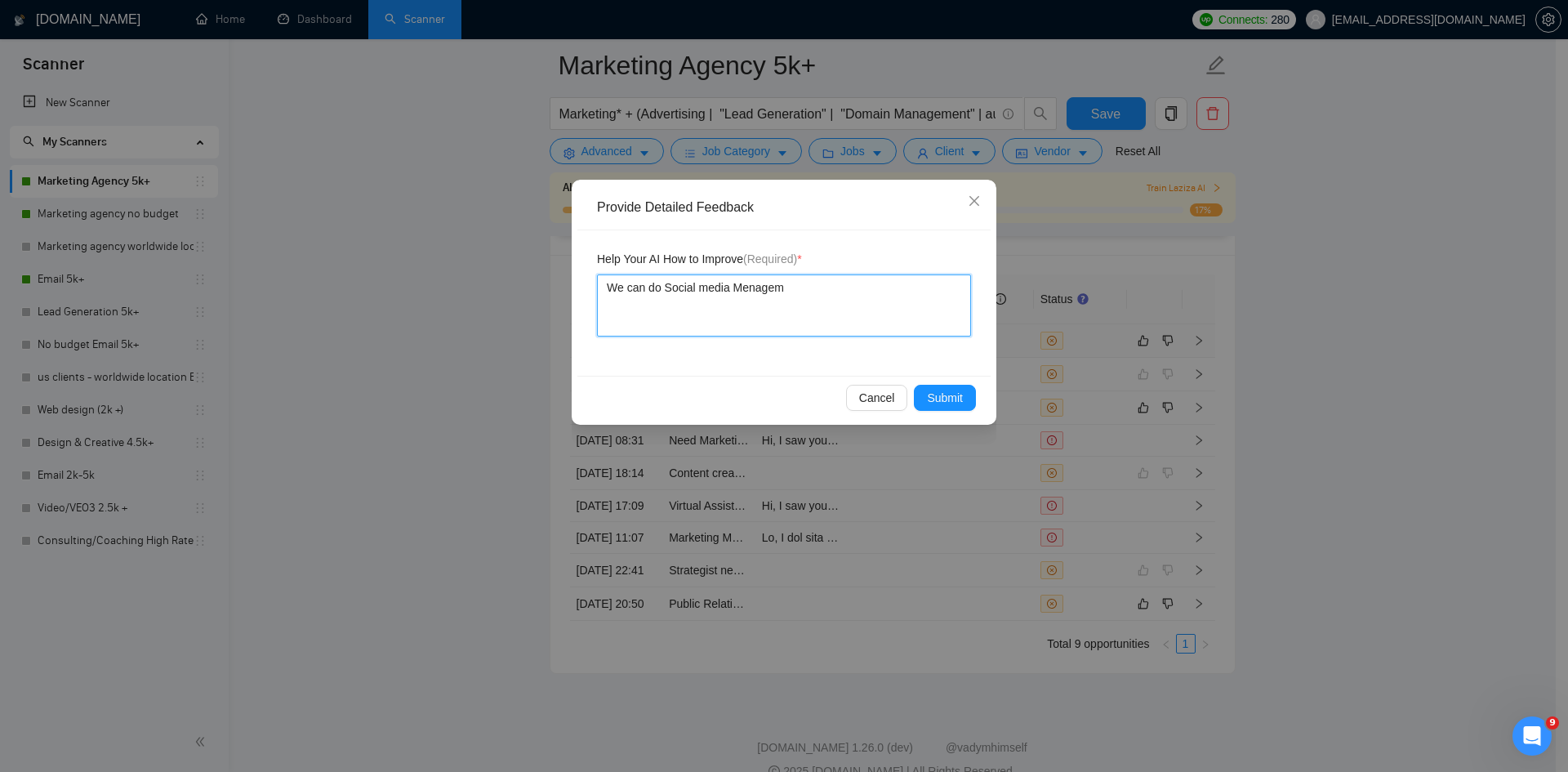
type textarea "We can do Social media Menageme"
type textarea "We can do Social media Menagemen"
type textarea "We can do Social media Menagement"
type textarea "We can do Social media Management"
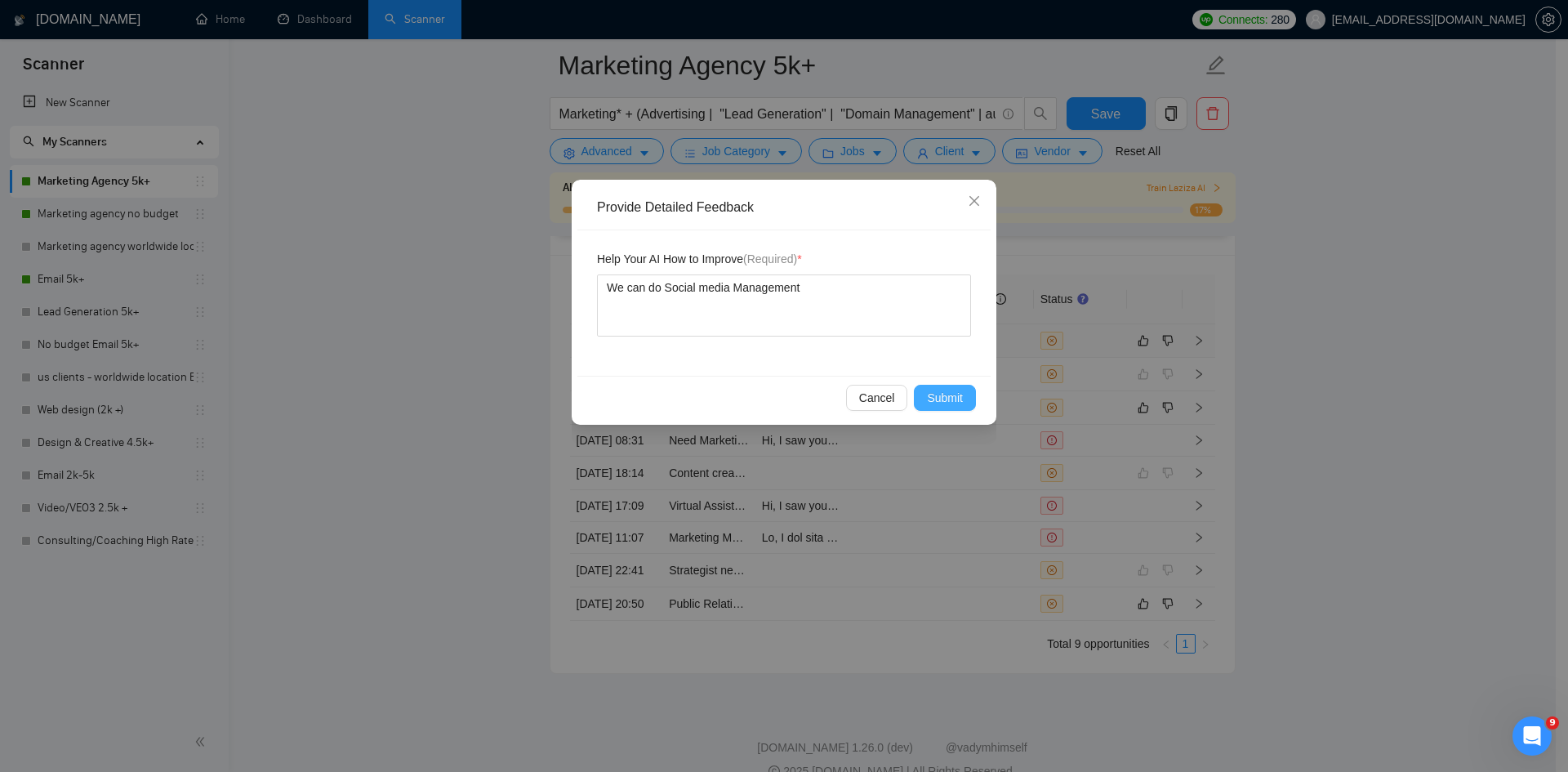
click at [948, 390] on span "Submit" at bounding box center [945, 398] width 36 height 18
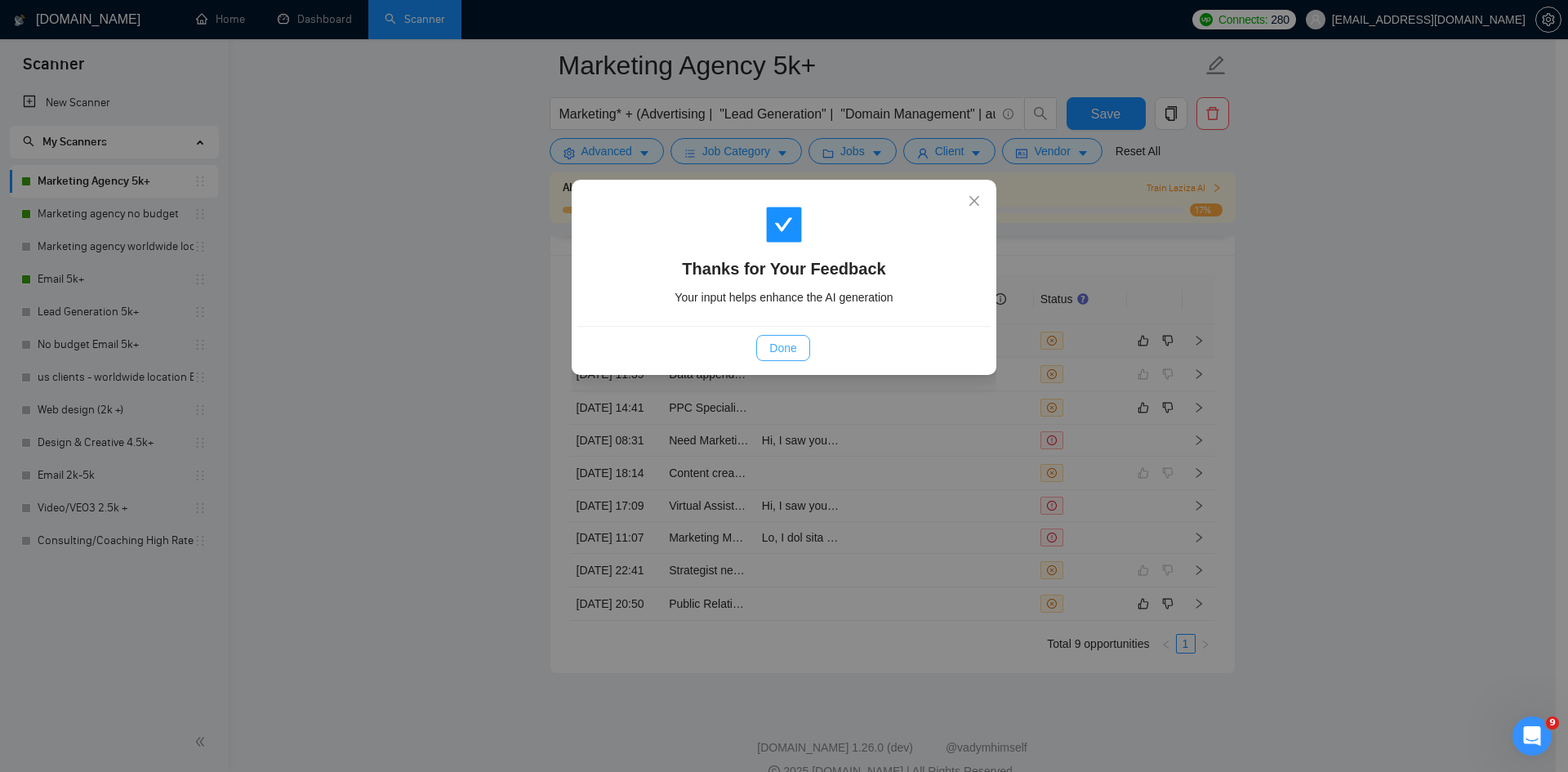
click at [775, 348] on span "Done" at bounding box center [783, 347] width 27 height 18
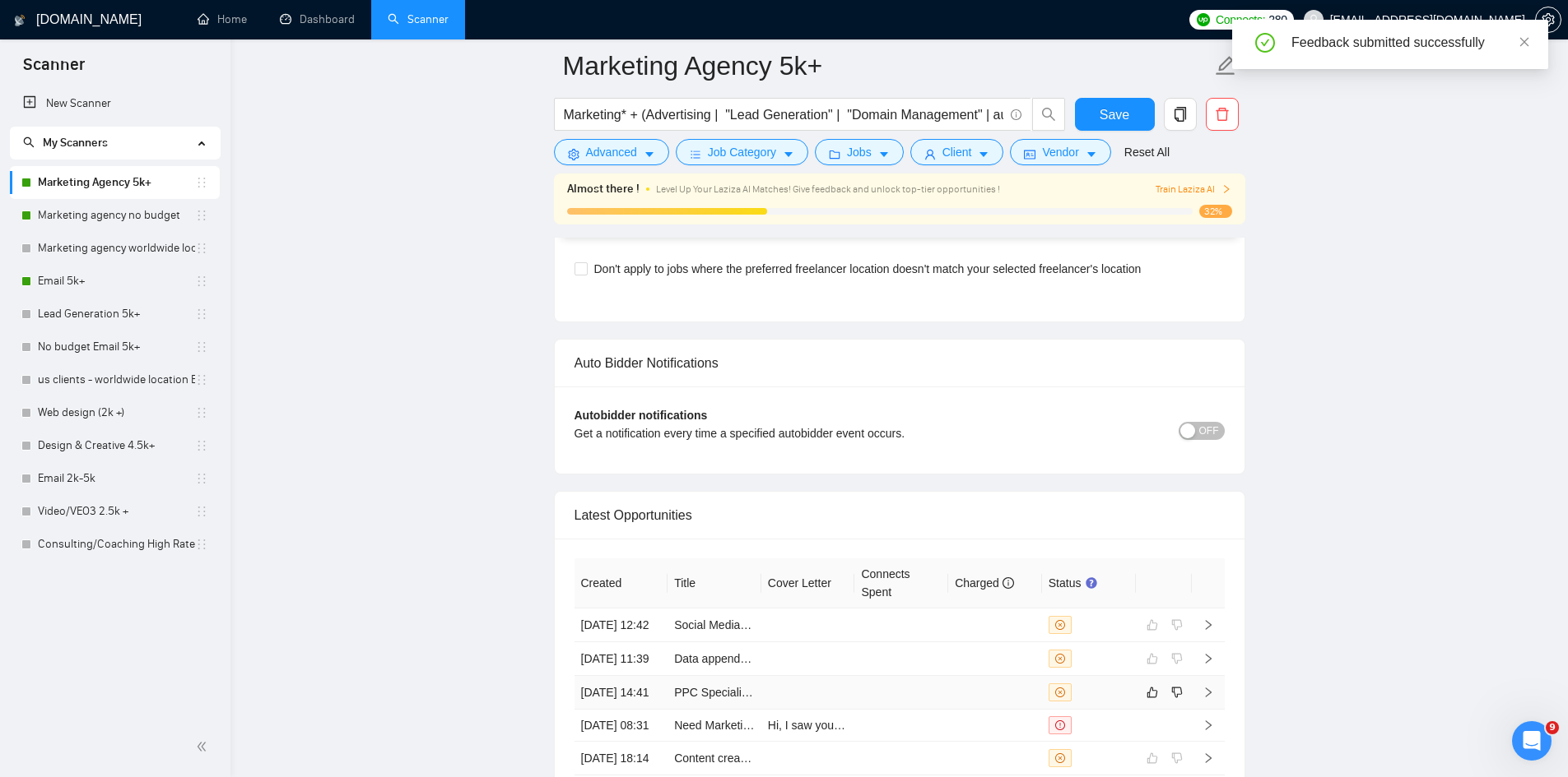
scroll to position [3964, 0]
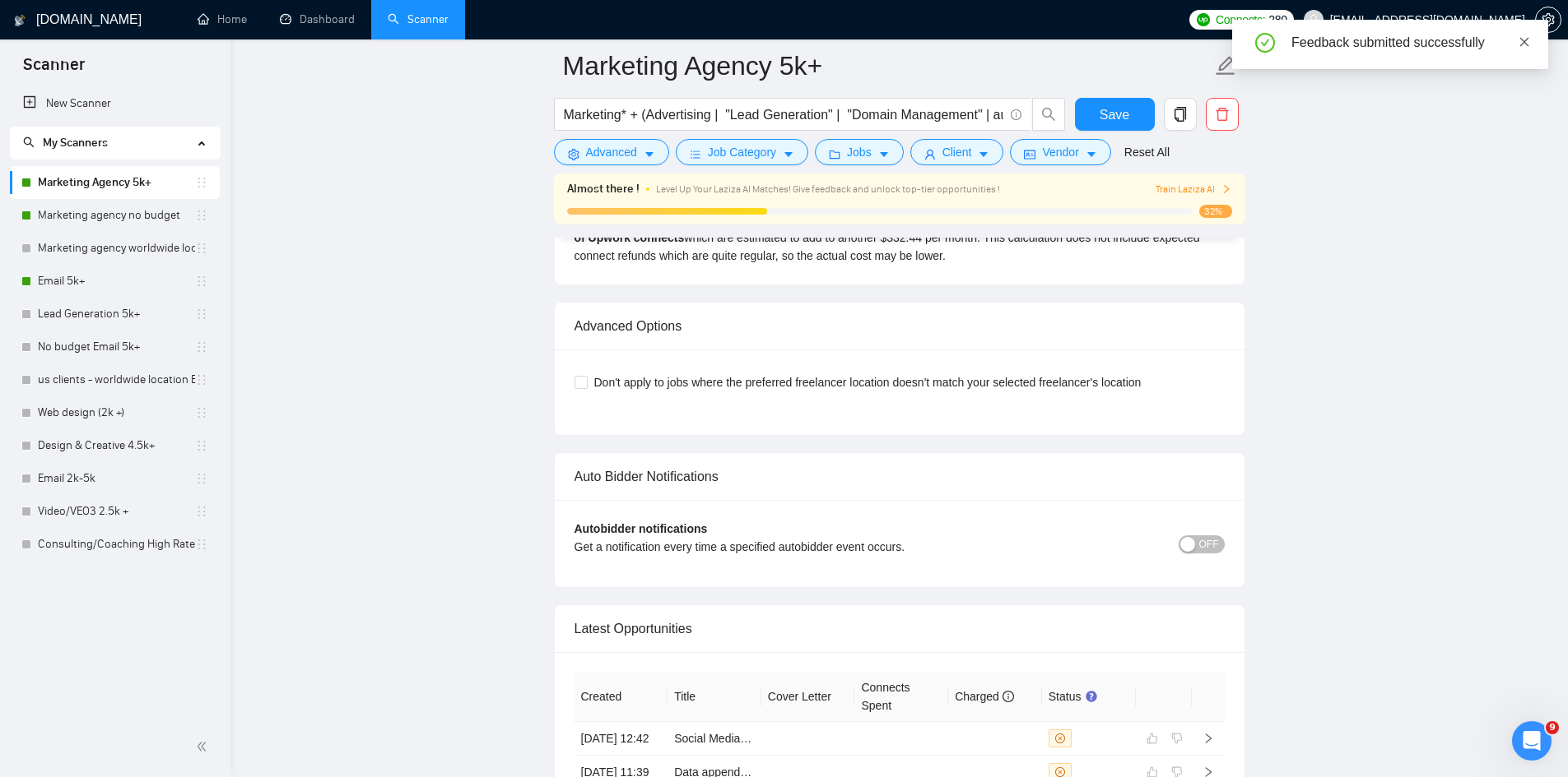
click at [1528, 39] on icon "close" at bounding box center [1524, 42] width 12 height 12
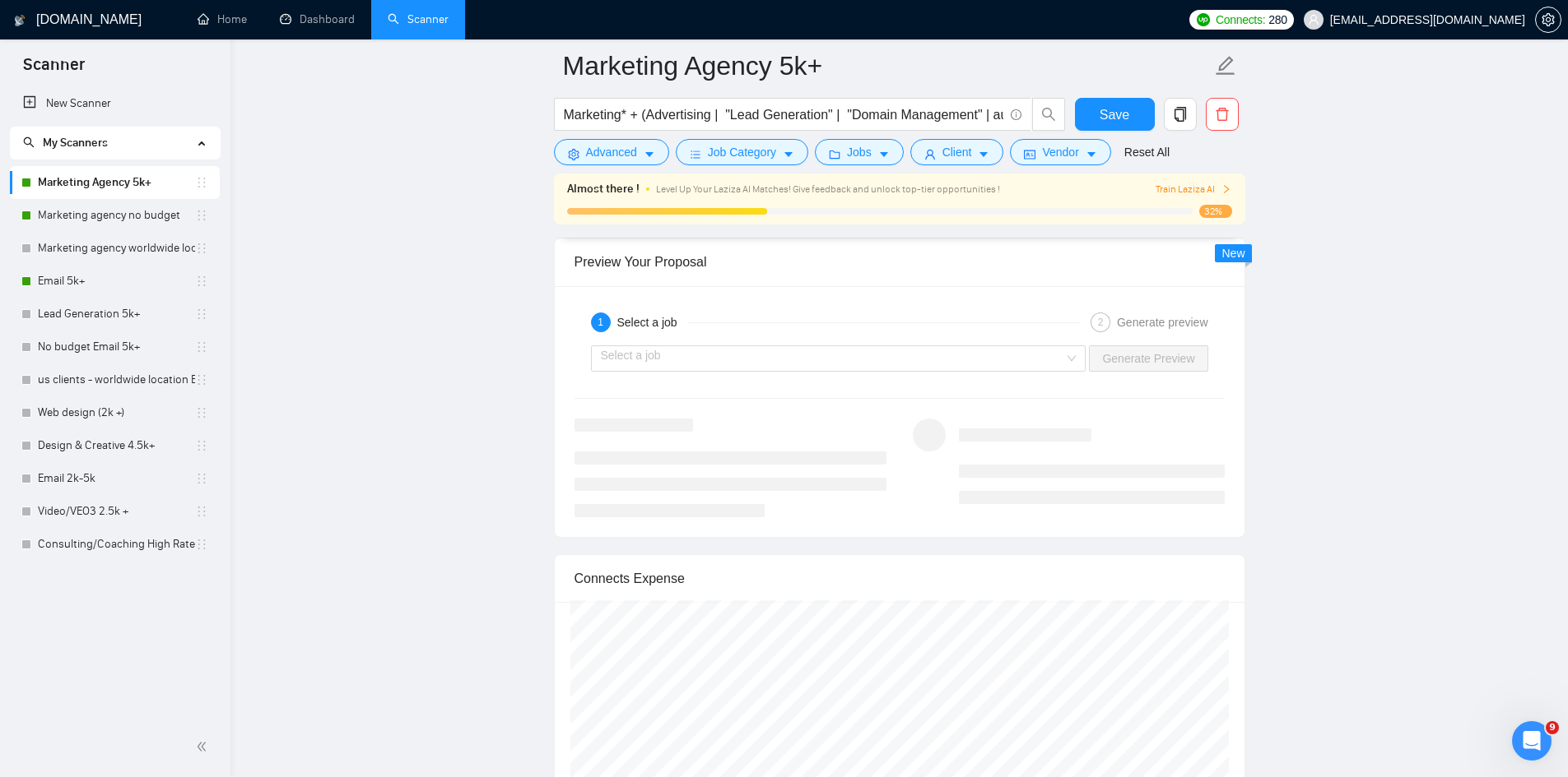
scroll to position [2977, 0]
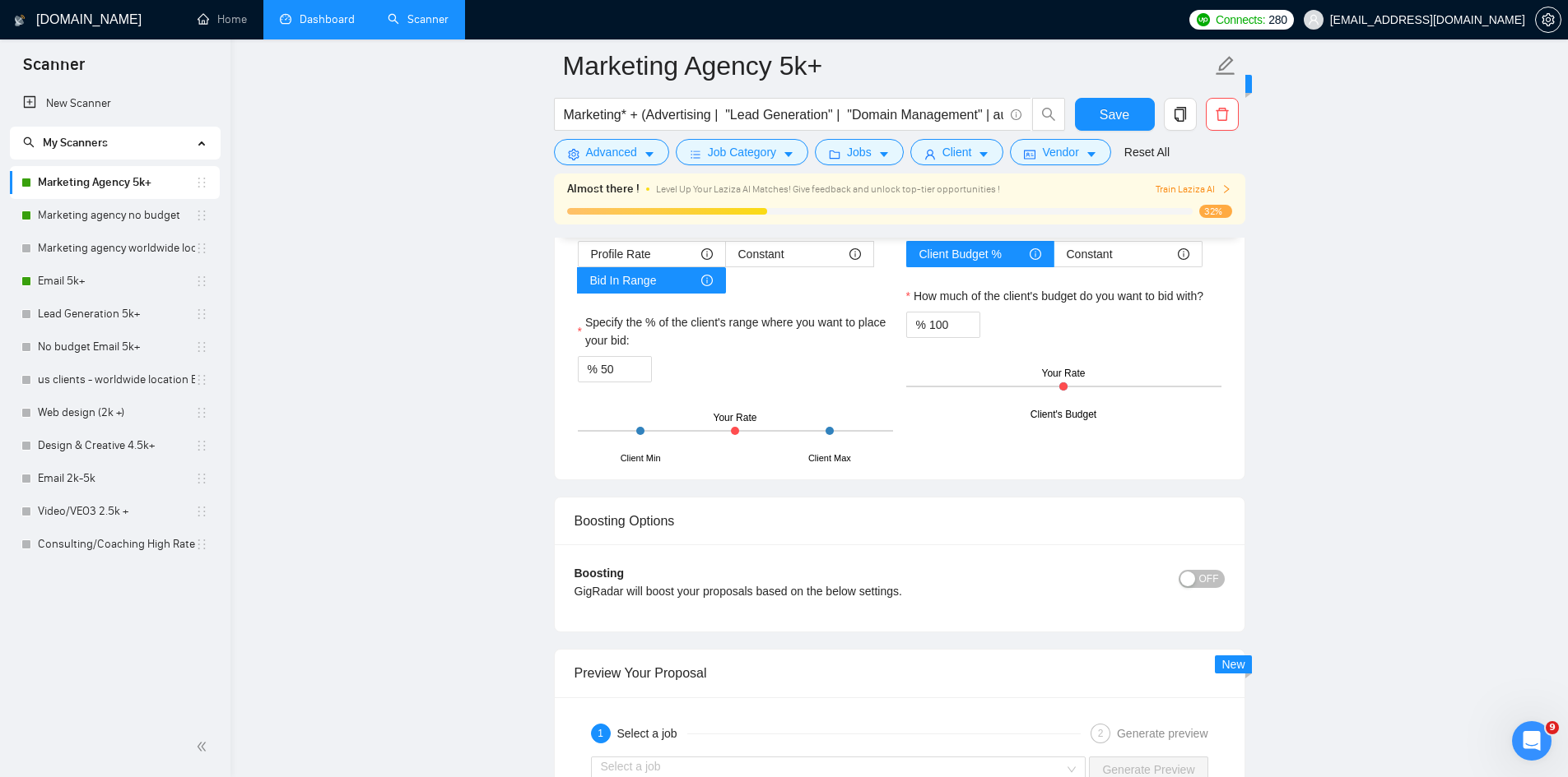
drag, startPoint x: 770, startPoint y: 439, endPoint x: 310, endPoint y: 14, distance: 626.3
click at [310, 14] on link "Dashboard" at bounding box center [317, 19] width 75 height 14
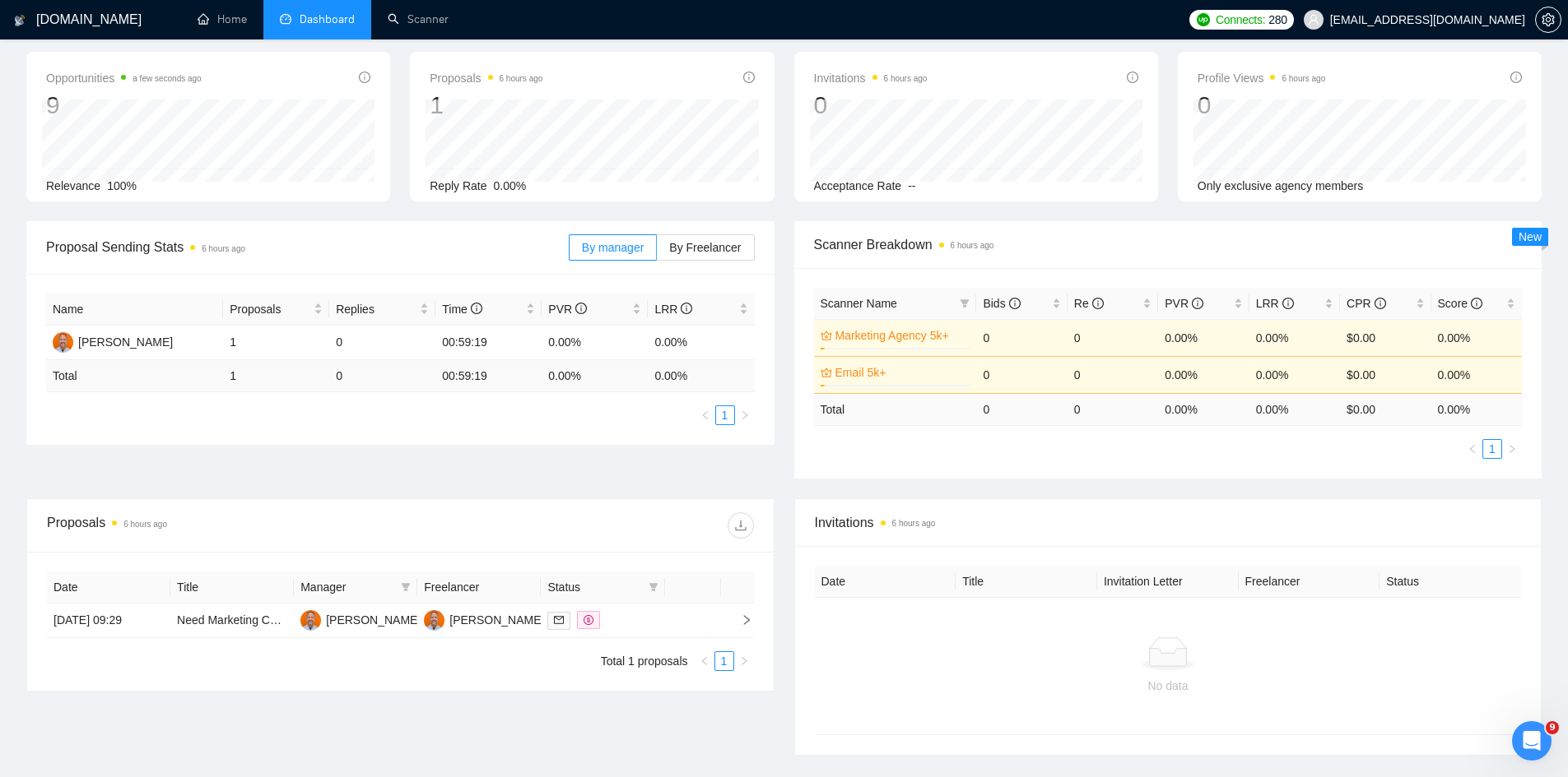
scroll to position [193, 0]
